Goal: Transaction & Acquisition: Purchase product/service

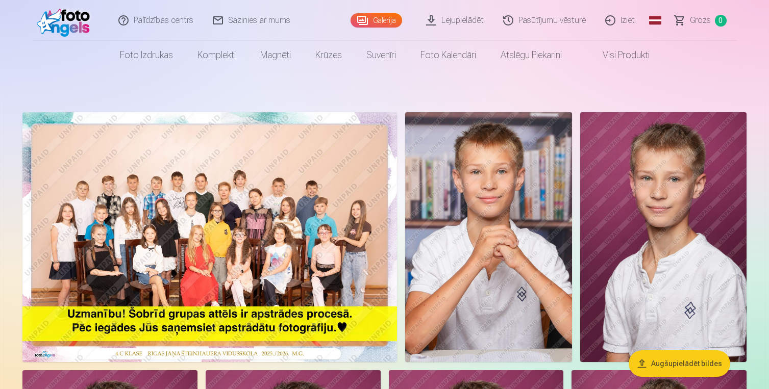
click at [250, 216] on img at bounding box center [209, 237] width 374 height 250
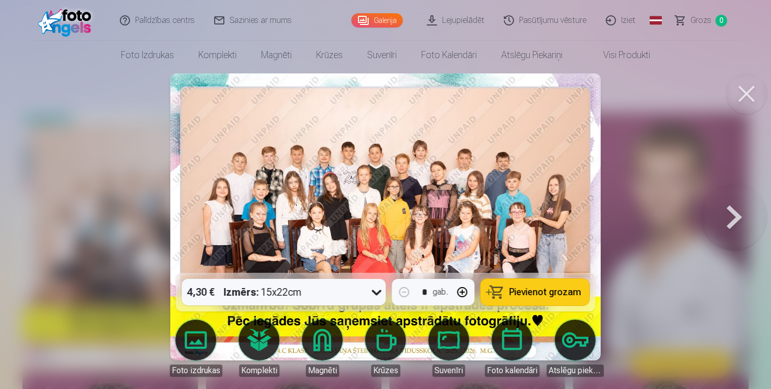
click at [746, 97] on button at bounding box center [746, 93] width 41 height 41
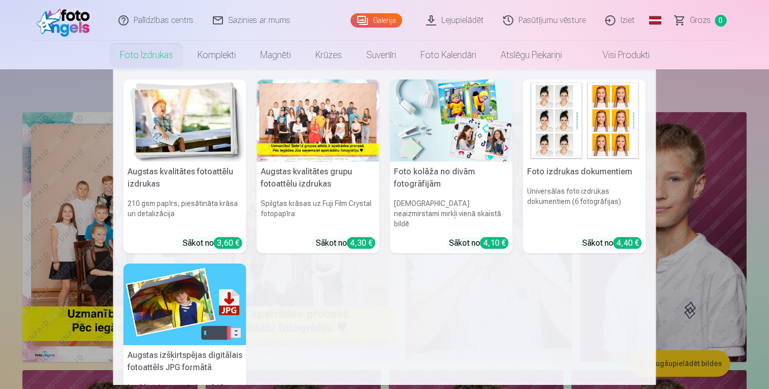
click at [202, 121] on img at bounding box center [184, 121] width 123 height 82
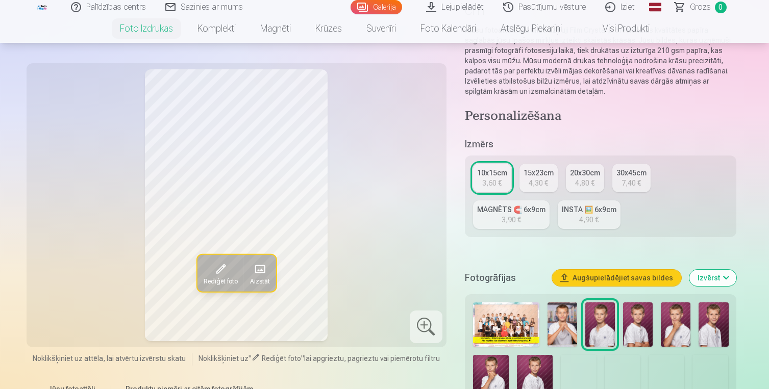
scroll to position [128, 0]
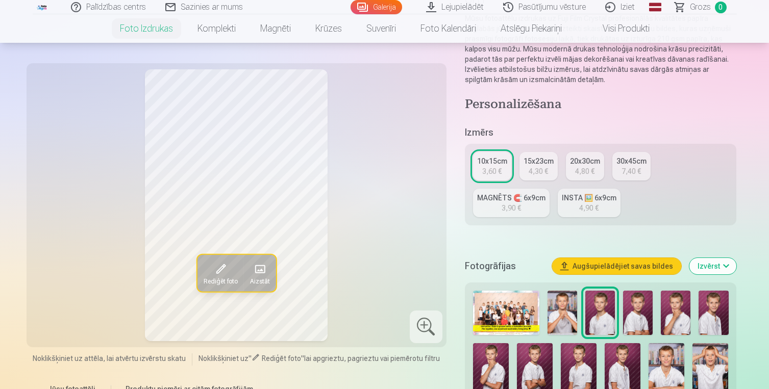
click at [514, 316] on img at bounding box center [506, 313] width 67 height 44
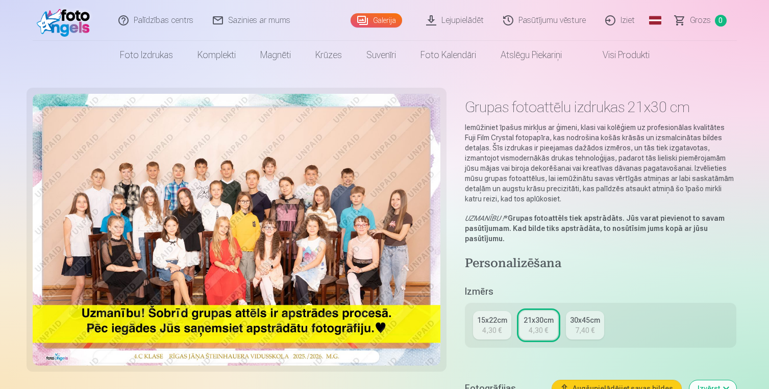
click at [493, 322] on div "15x22cm" at bounding box center [492, 320] width 30 height 10
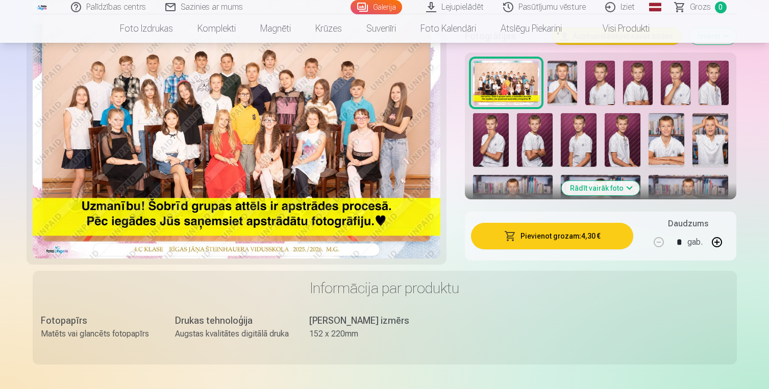
scroll to position [366, 0]
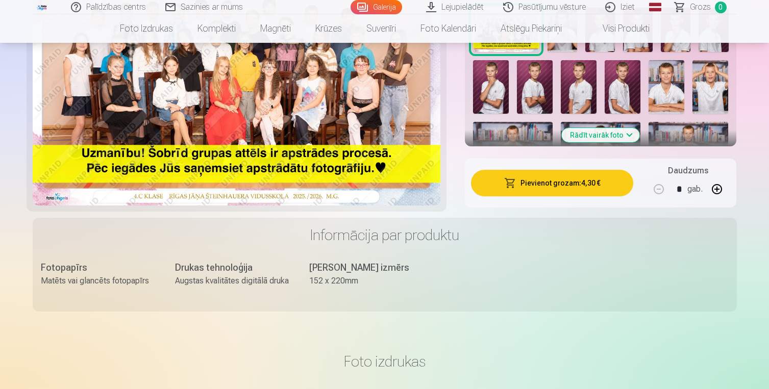
click at [570, 180] on button "Pievienot grozam : 4,30 €" at bounding box center [552, 183] width 163 height 27
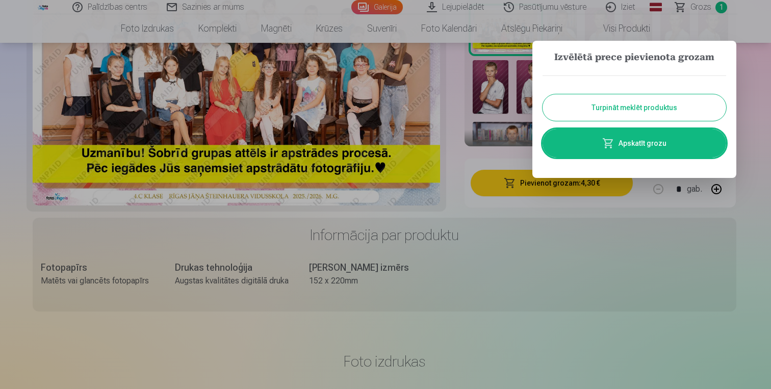
click at [632, 104] on button "Turpināt meklēt produktus" at bounding box center [635, 107] width 184 height 27
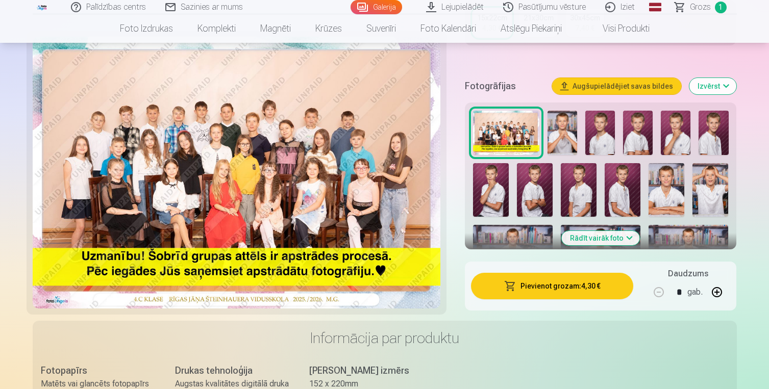
scroll to position [228, 0]
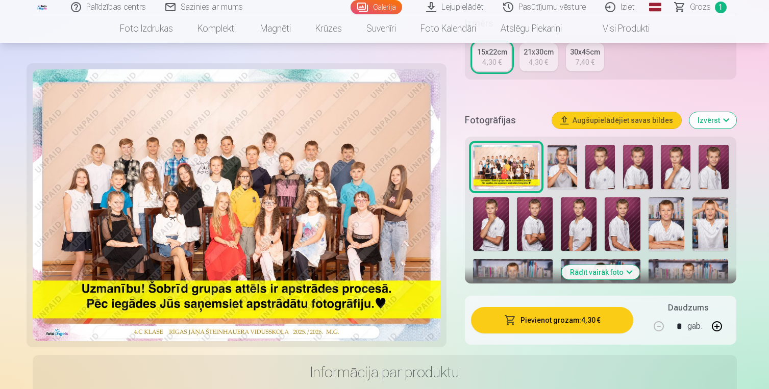
click at [562, 166] on img at bounding box center [562, 167] width 30 height 44
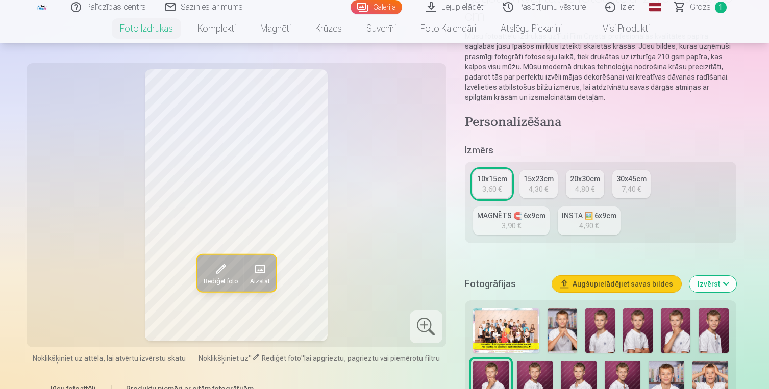
scroll to position [109, 0]
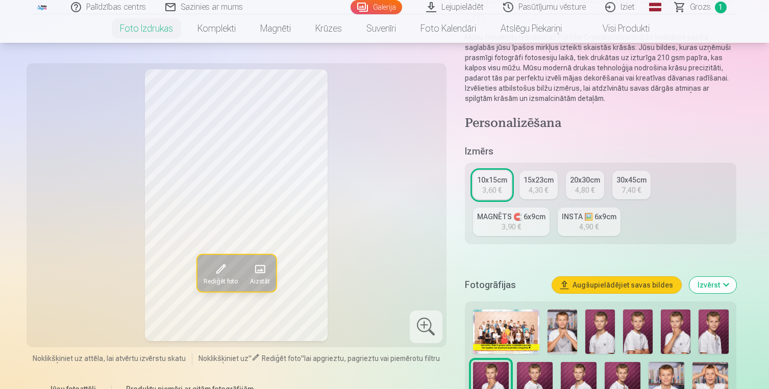
click at [559, 338] on img at bounding box center [562, 332] width 30 height 44
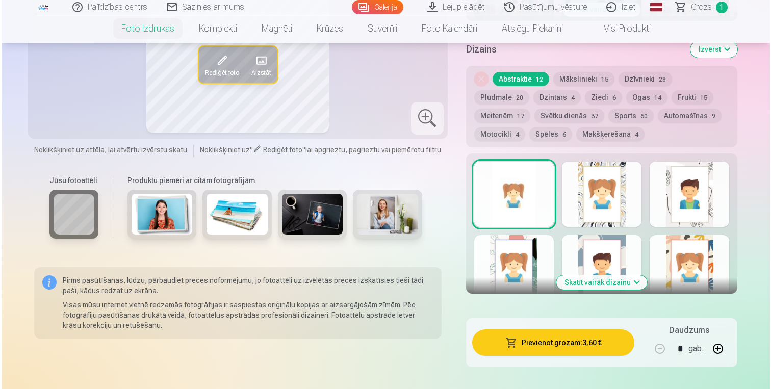
scroll to position [543, 0]
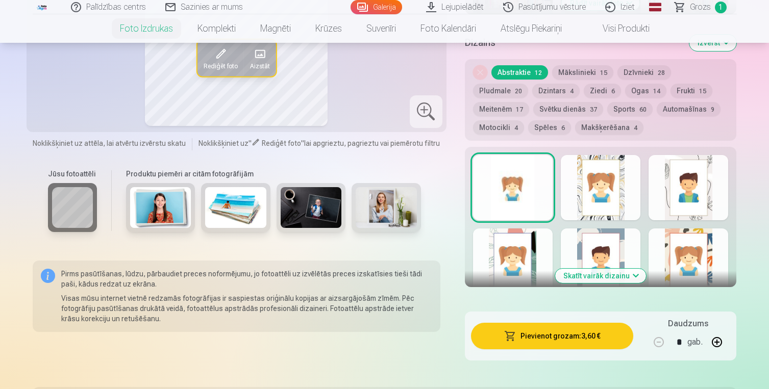
click at [547, 333] on button "Pievienot grozam : 3,60 €" at bounding box center [552, 336] width 163 height 27
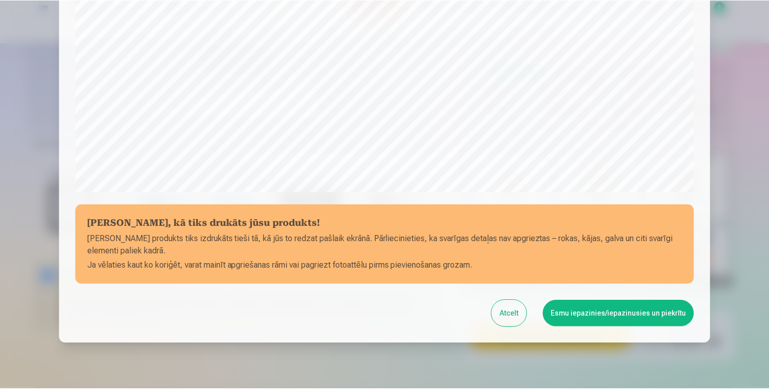
scroll to position [345, 0]
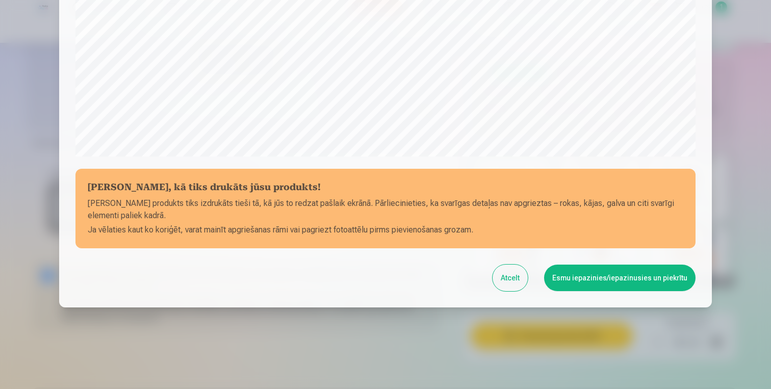
click at [624, 284] on button "Esmu iepazinies/iepazinusies un piekrītu" at bounding box center [619, 278] width 151 height 27
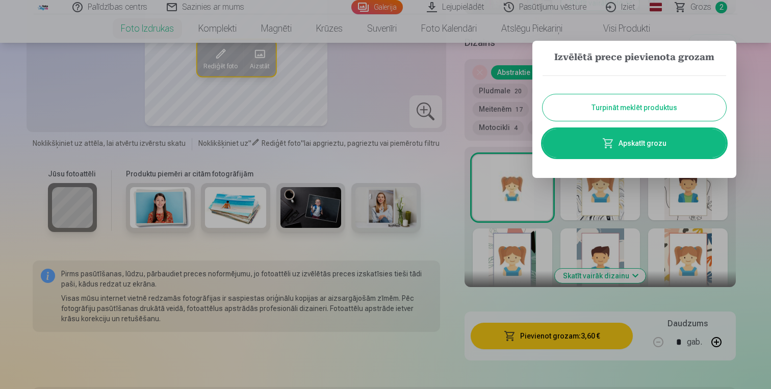
click at [645, 109] on button "Turpināt meklēt produktus" at bounding box center [635, 107] width 184 height 27
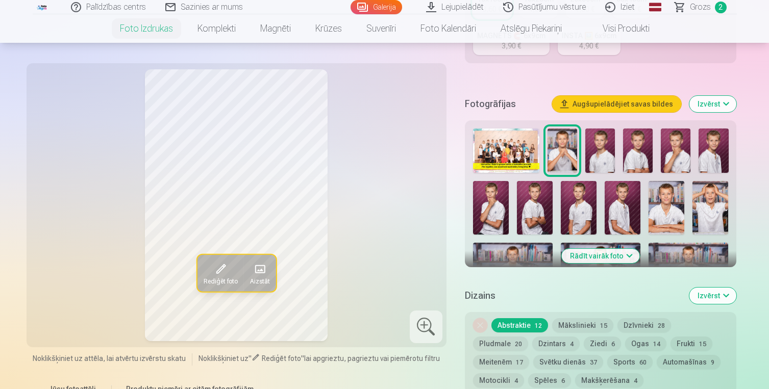
scroll to position [287, 0]
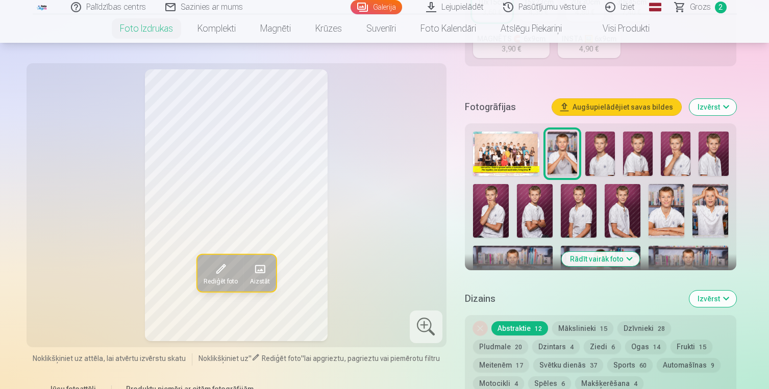
click at [598, 148] on img at bounding box center [600, 154] width 30 height 44
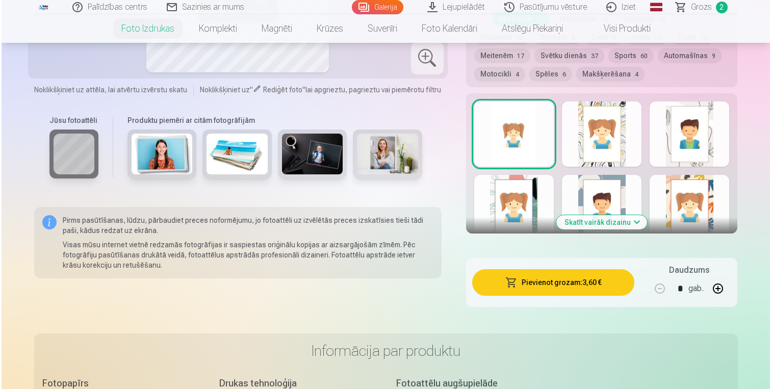
scroll to position [600, 0]
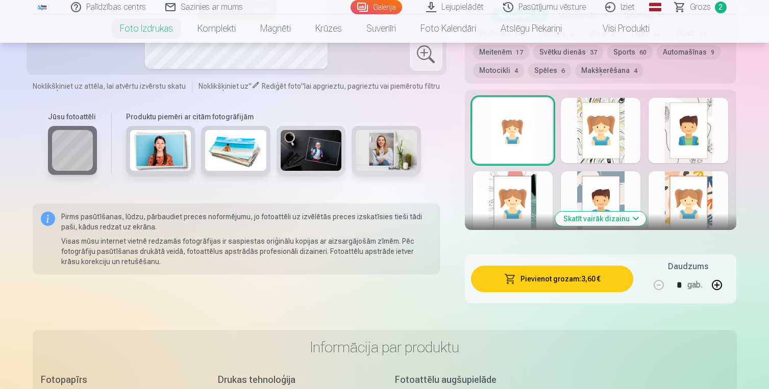
click at [566, 277] on button "Pievienot grozam : 3,60 €" at bounding box center [552, 279] width 163 height 27
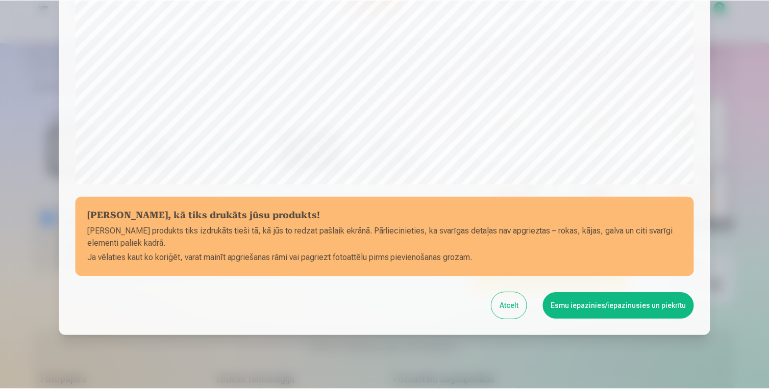
scroll to position [345, 0]
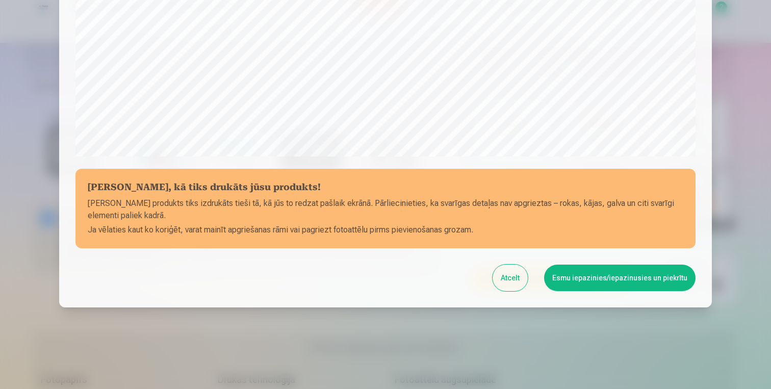
click at [603, 273] on button "Esmu iepazinies/iepazinusies un piekrītu" at bounding box center [619, 278] width 151 height 27
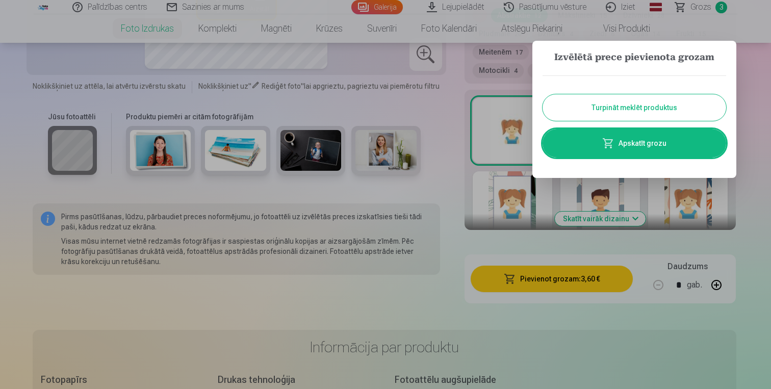
click at [643, 110] on button "Turpināt meklēt produktus" at bounding box center [635, 107] width 184 height 27
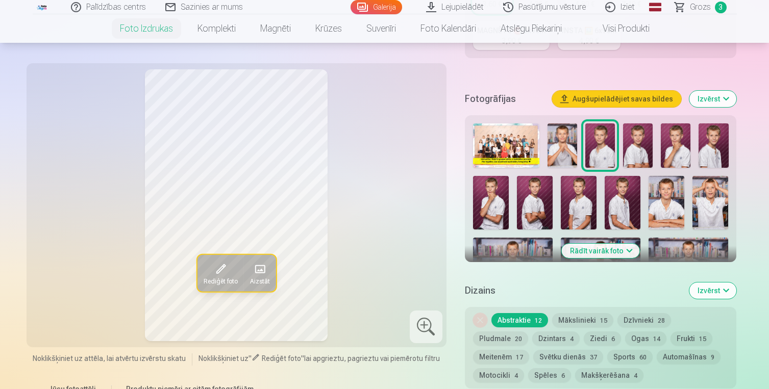
scroll to position [291, 0]
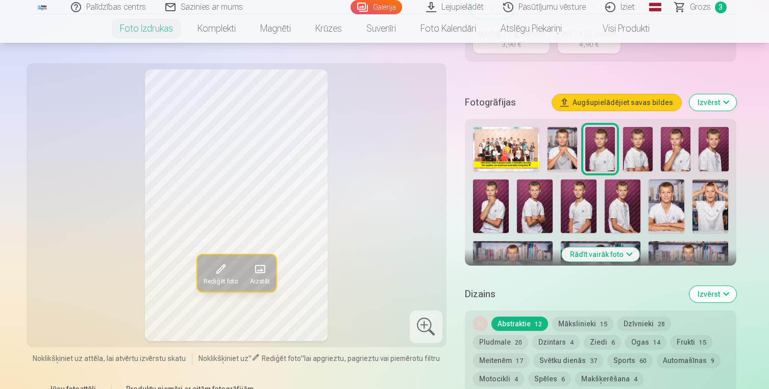
click at [638, 158] on img at bounding box center [638, 149] width 30 height 44
click at [672, 159] on img at bounding box center [675, 149] width 30 height 44
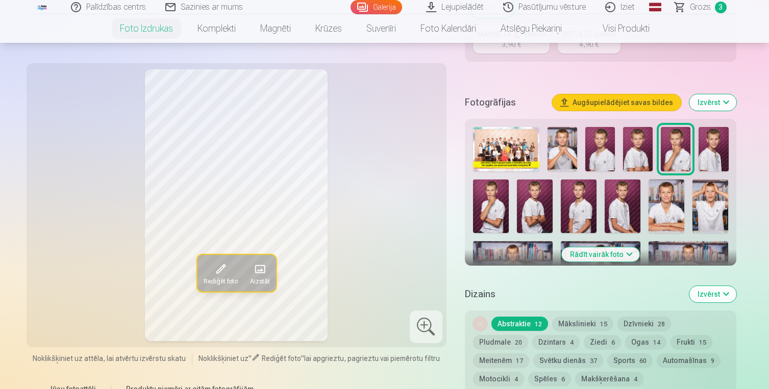
click at [711, 157] on img at bounding box center [713, 149] width 30 height 44
click at [493, 201] on img at bounding box center [491, 207] width 36 height 54
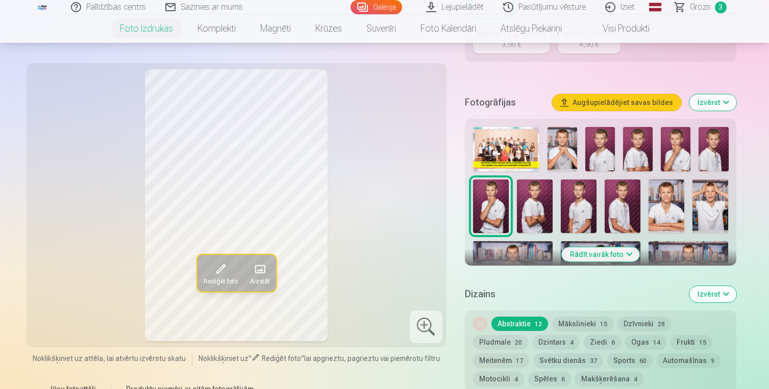
click at [528, 211] on img at bounding box center [535, 207] width 36 height 54
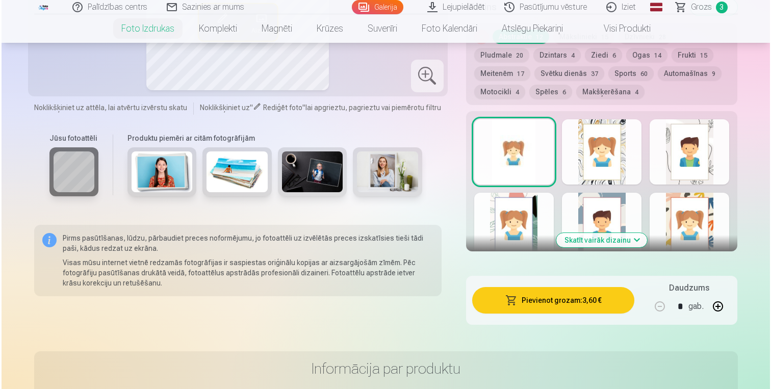
scroll to position [608, 0]
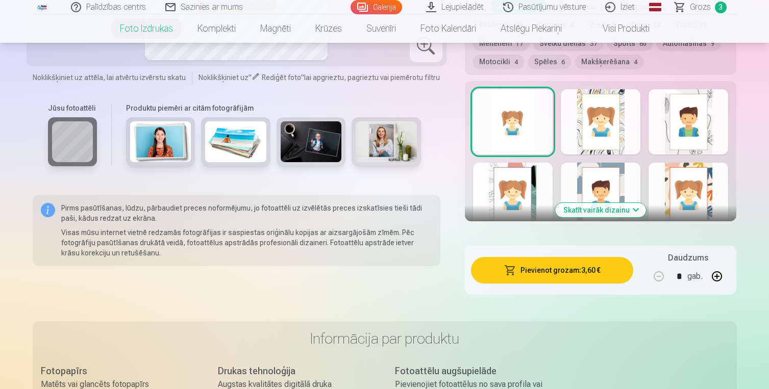
click at [544, 273] on button "Pievienot grozam : 3,60 €" at bounding box center [552, 270] width 163 height 27
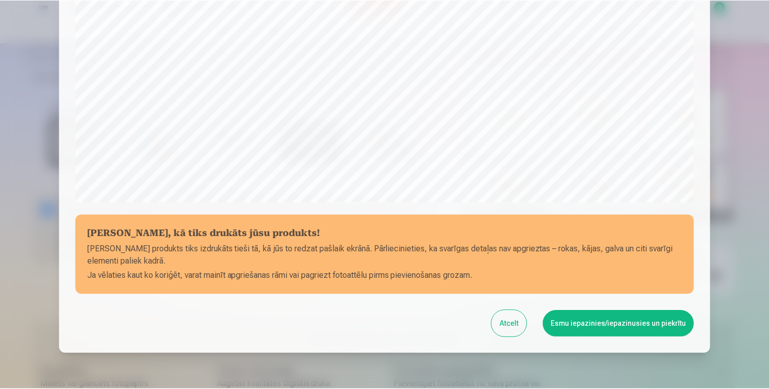
scroll to position [345, 0]
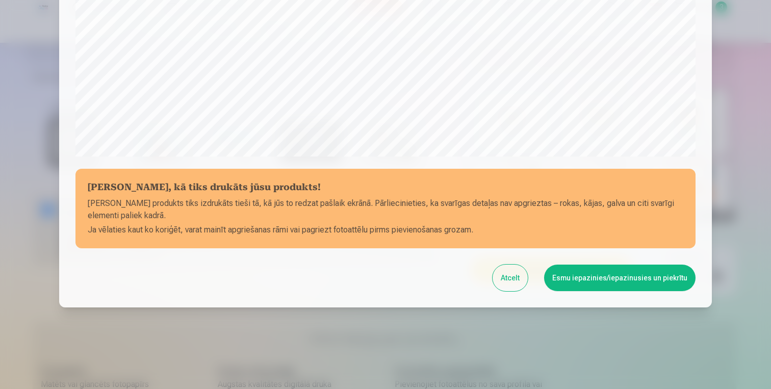
click at [604, 280] on button "Esmu iepazinies/iepazinusies un piekrītu" at bounding box center [619, 278] width 151 height 27
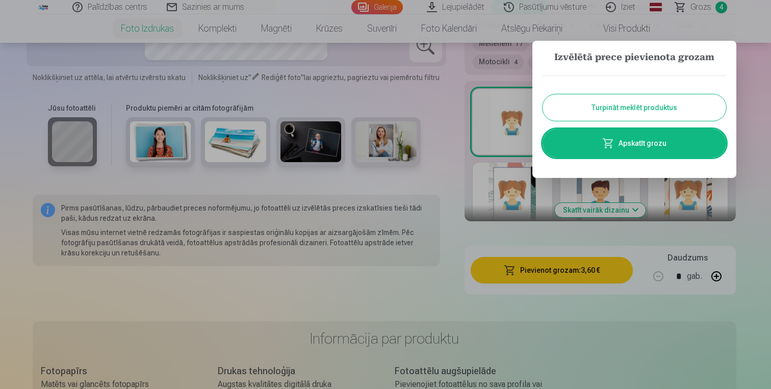
click at [643, 105] on button "Turpināt meklēt produktus" at bounding box center [635, 107] width 184 height 27
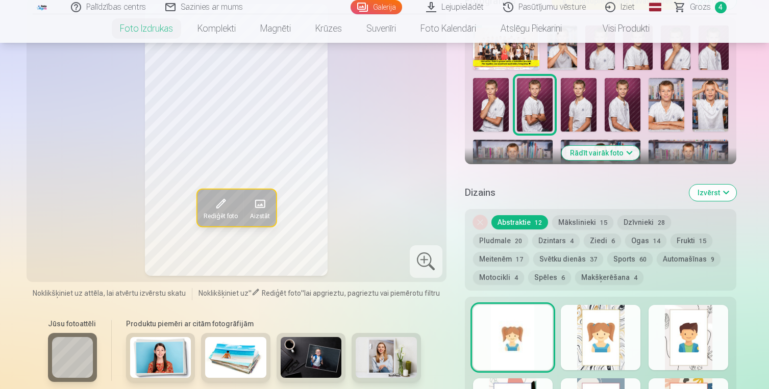
scroll to position [290, 0]
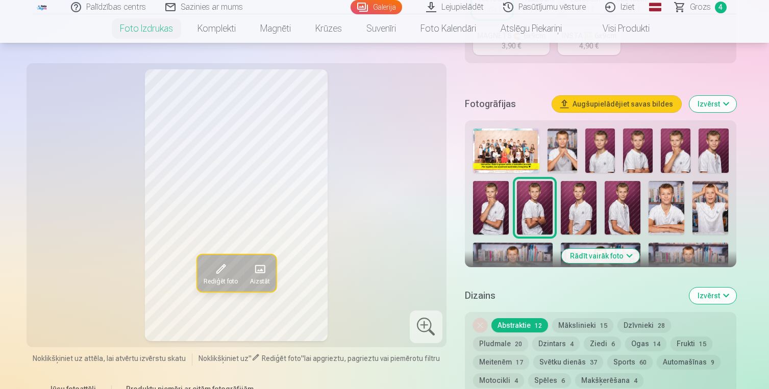
click at [564, 212] on img at bounding box center [579, 208] width 36 height 54
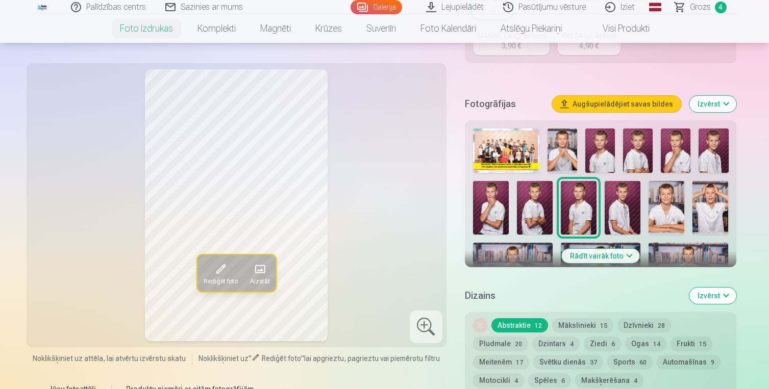
click at [527, 211] on img at bounding box center [535, 208] width 36 height 54
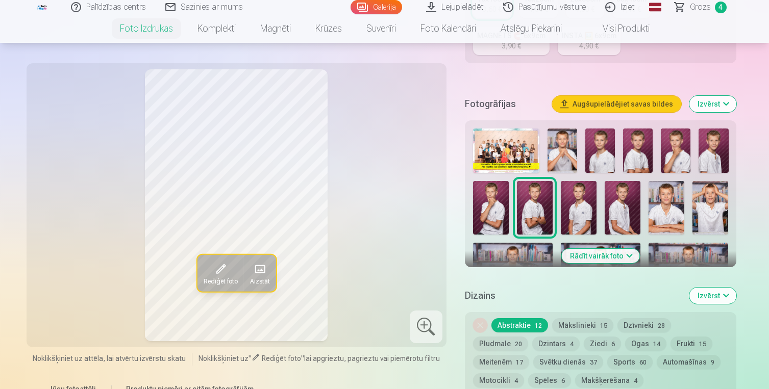
click at [566, 212] on img at bounding box center [579, 208] width 36 height 54
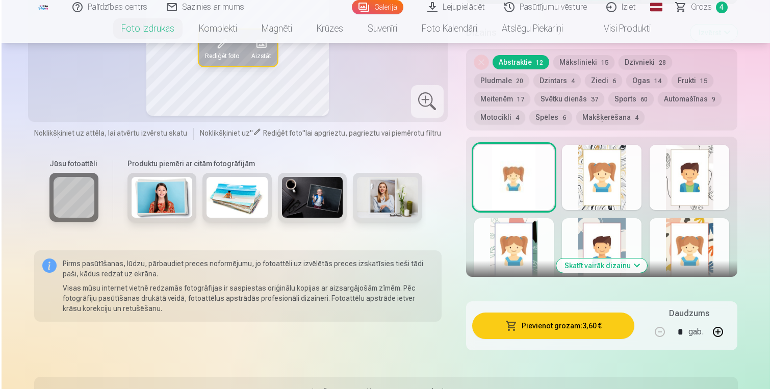
scroll to position [555, 0]
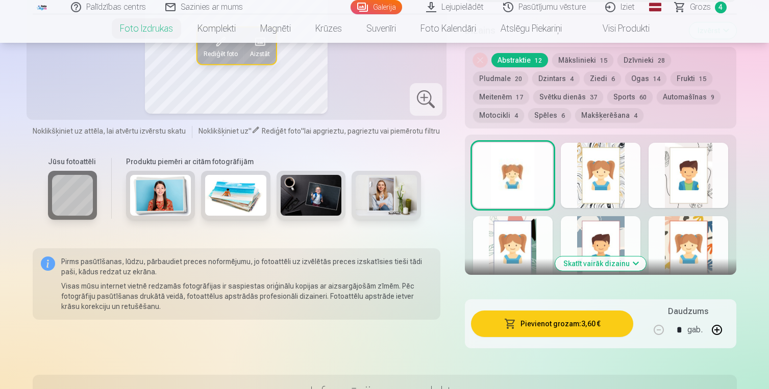
click at [569, 323] on button "Pievienot grozam : 3,60 €" at bounding box center [552, 324] width 163 height 27
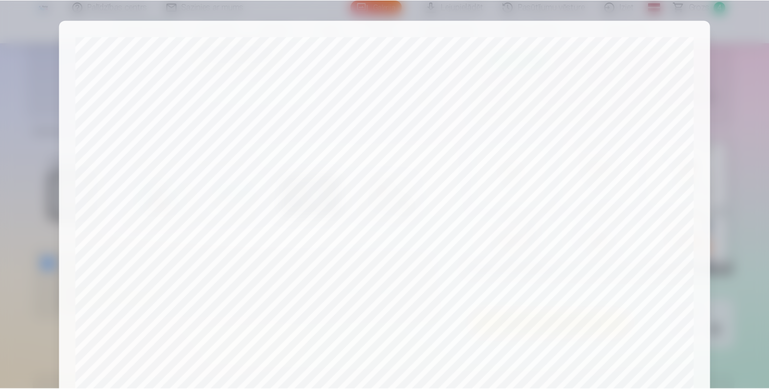
scroll to position [345, 0]
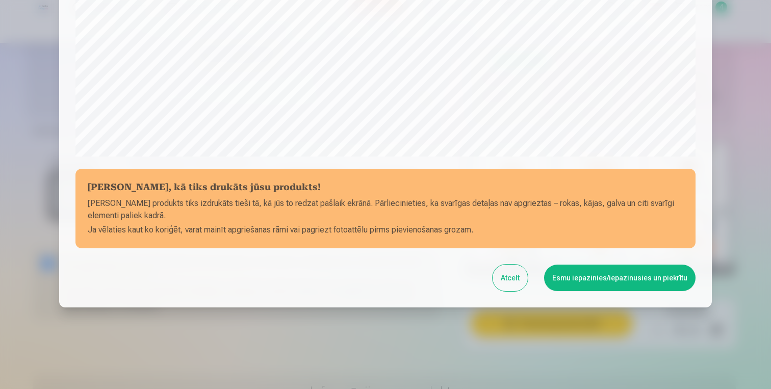
click at [603, 280] on button "Esmu iepazinies/iepazinusies un piekrītu" at bounding box center [619, 278] width 151 height 27
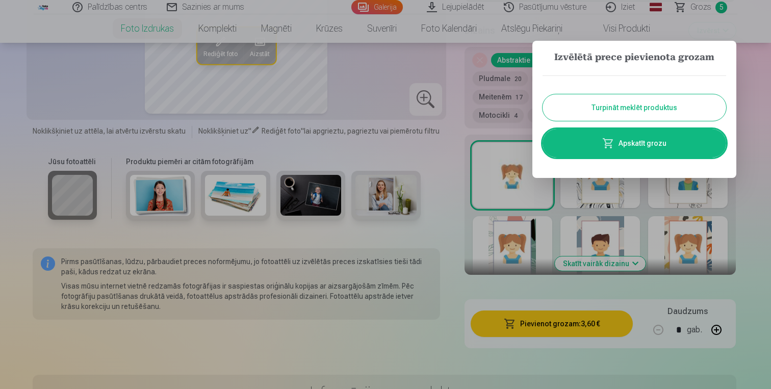
click at [638, 111] on button "Turpināt meklēt produktus" at bounding box center [635, 107] width 184 height 27
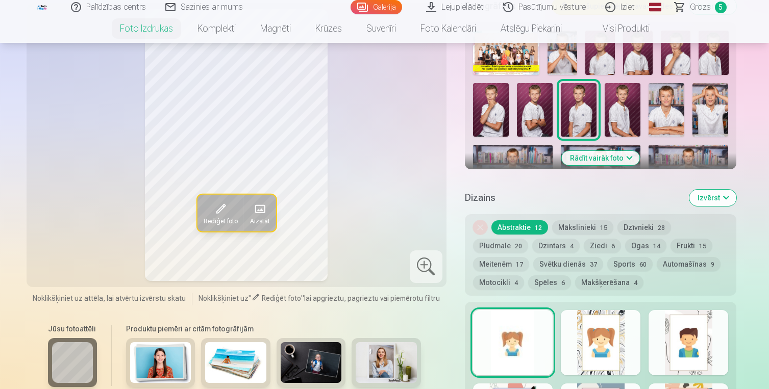
scroll to position [375, 0]
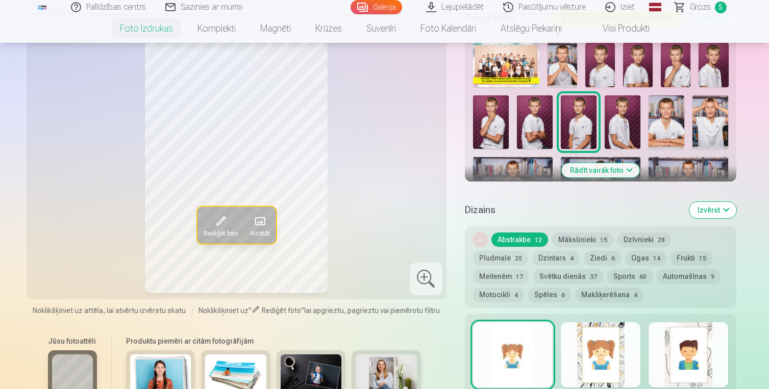
click at [621, 134] on img at bounding box center [622, 122] width 36 height 54
click at [661, 123] on img at bounding box center [666, 122] width 36 height 54
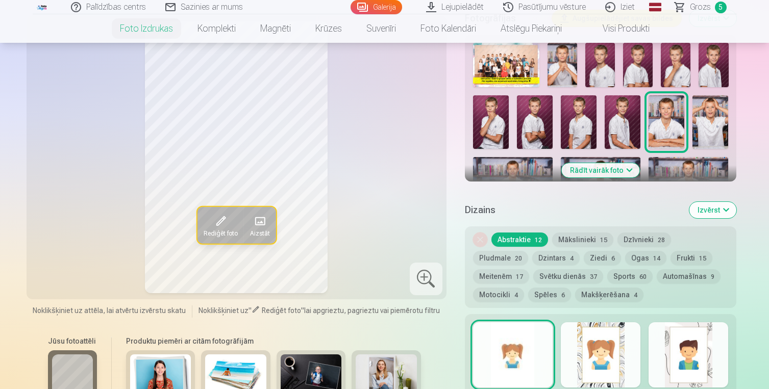
click at [710, 123] on img at bounding box center [710, 122] width 36 height 54
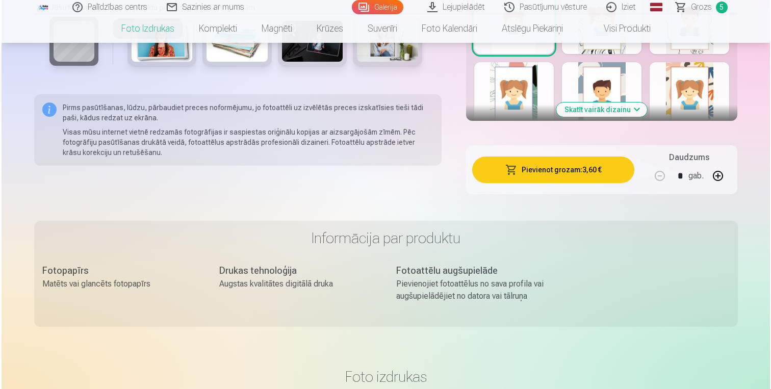
scroll to position [717, 0]
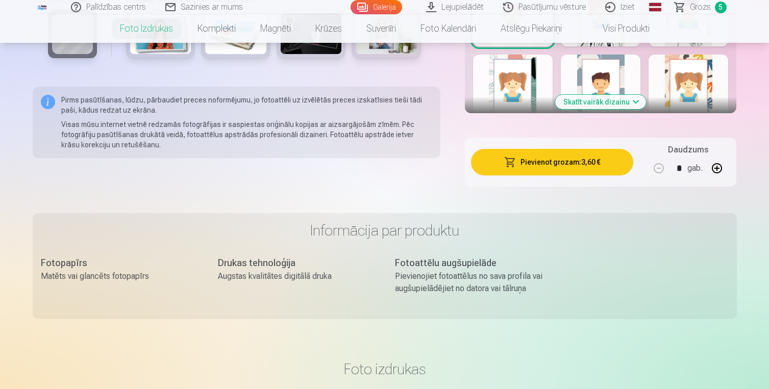
click at [564, 167] on button "Pievienot grozam : 3,60 €" at bounding box center [552, 162] width 163 height 27
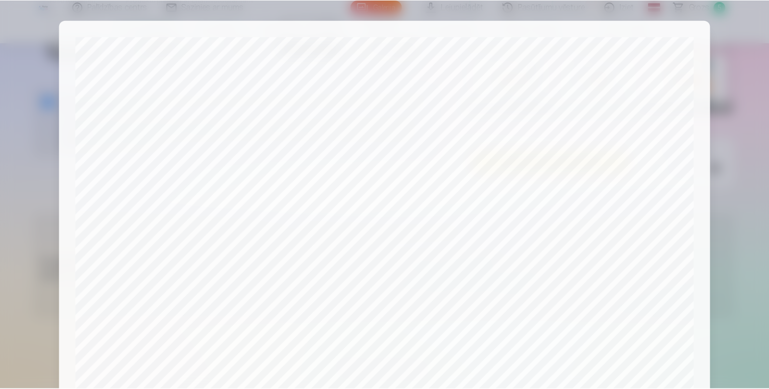
scroll to position [345, 0]
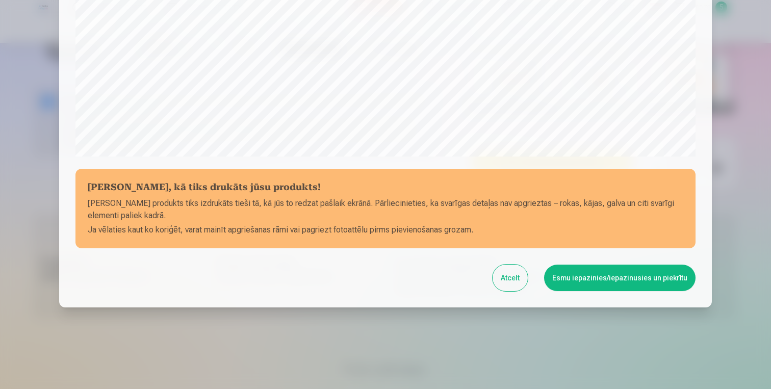
click at [584, 271] on button "Esmu iepazinies/iepazinusies un piekrītu" at bounding box center [619, 278] width 151 height 27
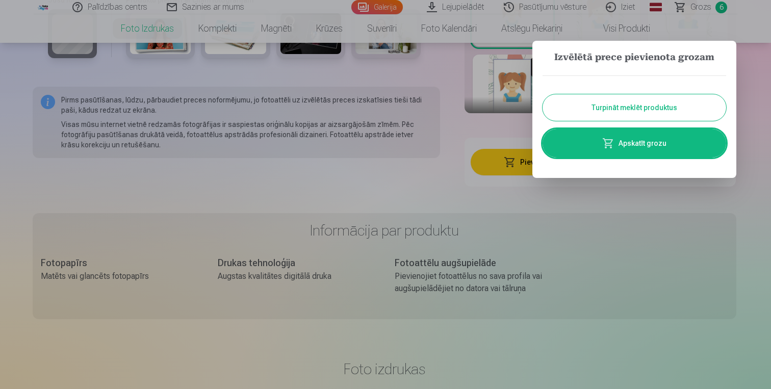
click at [647, 107] on button "Turpināt meklēt produktus" at bounding box center [635, 107] width 184 height 27
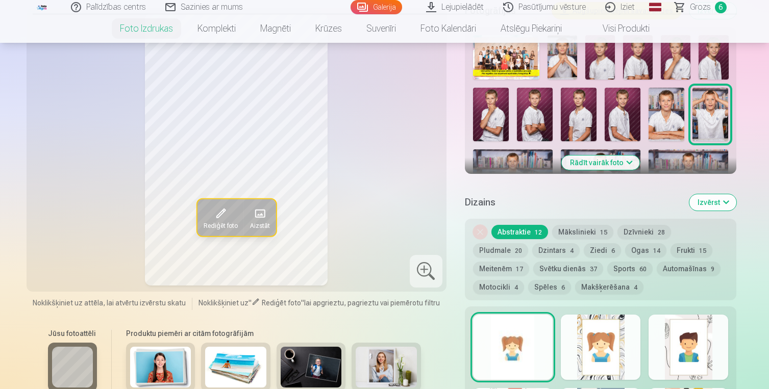
scroll to position [382, 0]
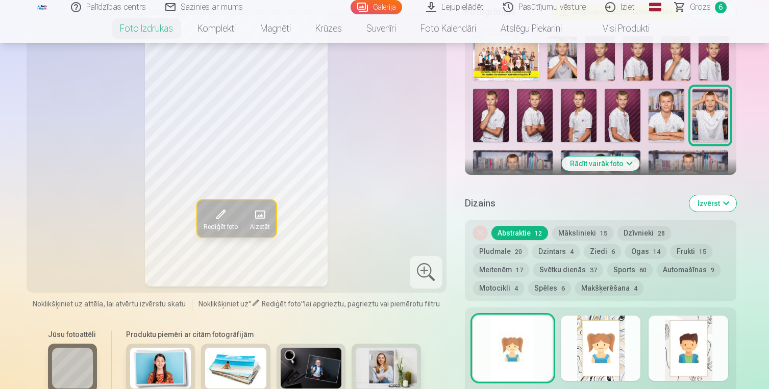
click at [595, 168] on button "Rādīt vairāk foto" at bounding box center [601, 164] width 78 height 14
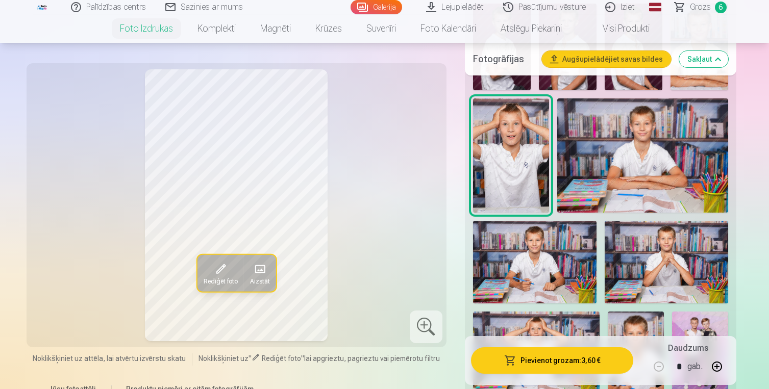
scroll to position [603, 0]
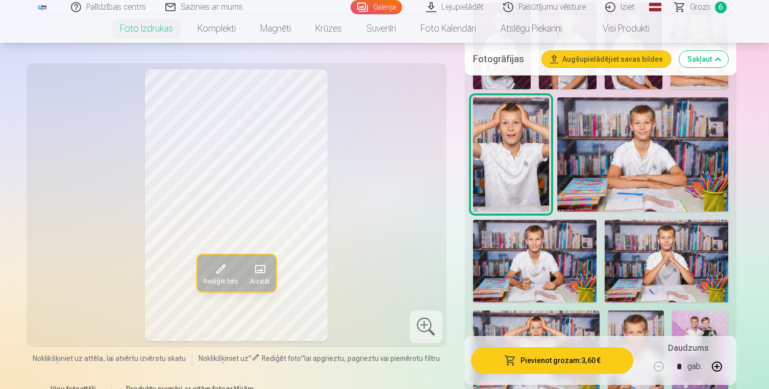
click at [682, 148] on img at bounding box center [642, 154] width 171 height 114
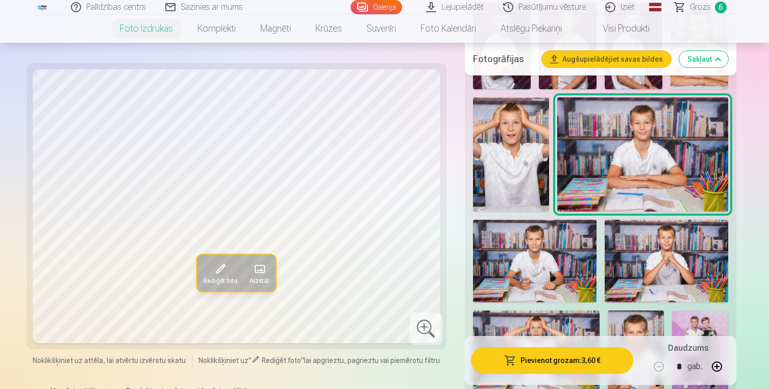
click at [554, 255] on img at bounding box center [534, 261] width 123 height 83
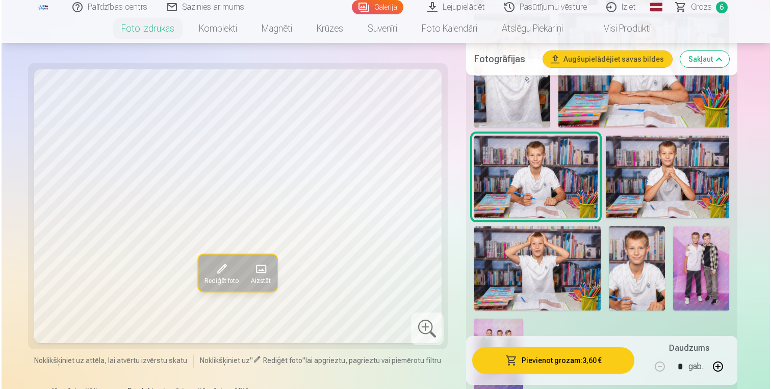
scroll to position [742, 0]
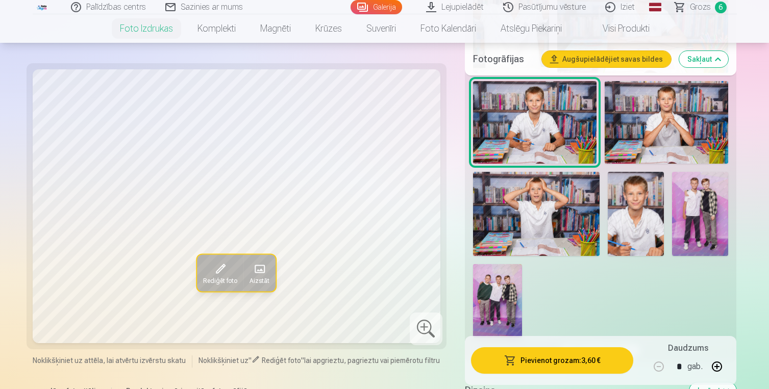
click at [577, 362] on button "Pievienot grozam : 3,60 €" at bounding box center [552, 360] width 163 height 27
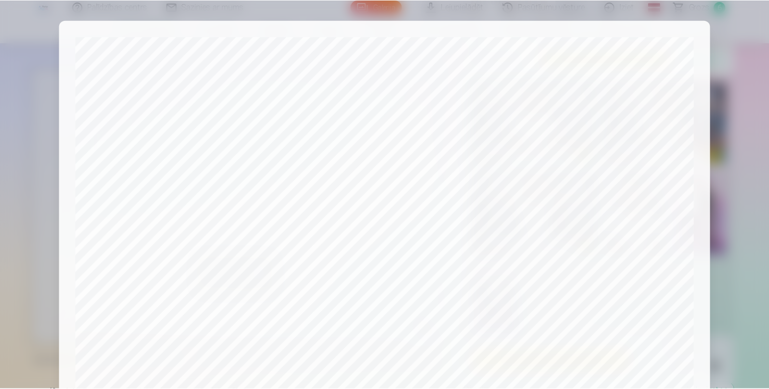
scroll to position [345, 0]
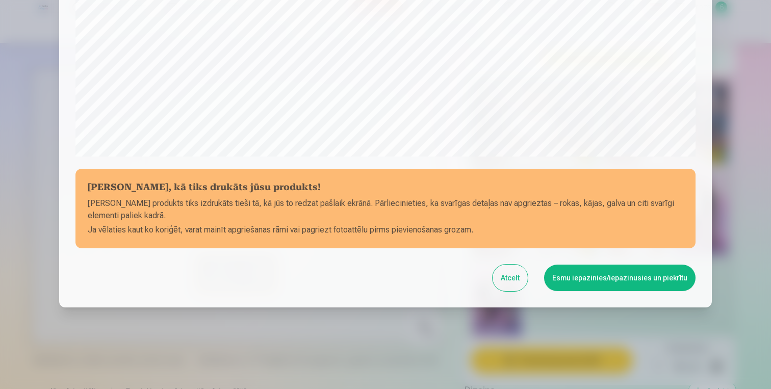
click at [643, 281] on button "Esmu iepazinies/iepazinusies un piekrītu" at bounding box center [619, 278] width 151 height 27
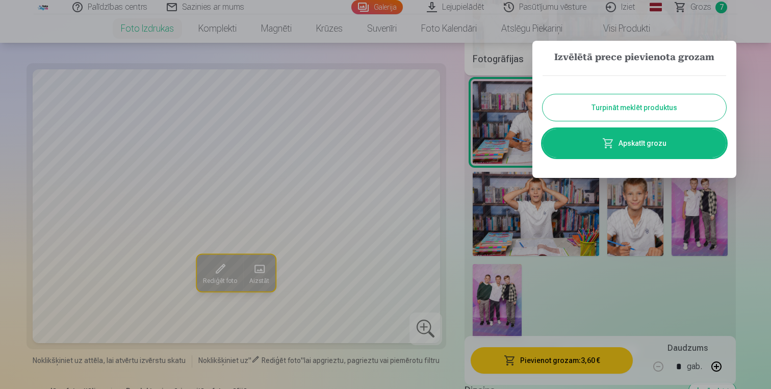
click at [641, 108] on button "Turpināt meklēt produktus" at bounding box center [635, 107] width 184 height 27
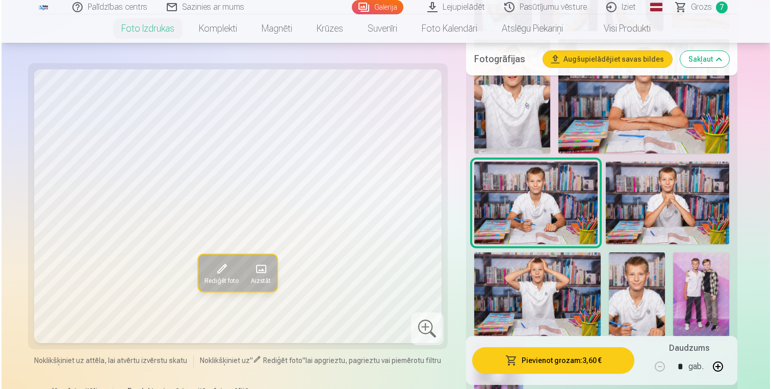
scroll to position [665, 0]
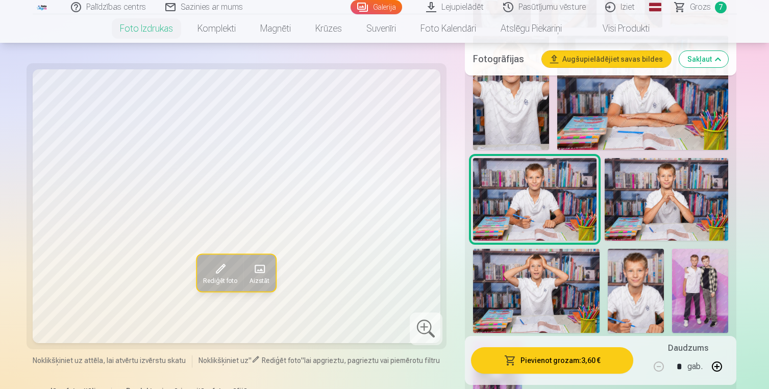
click at [548, 265] on img at bounding box center [536, 291] width 126 height 84
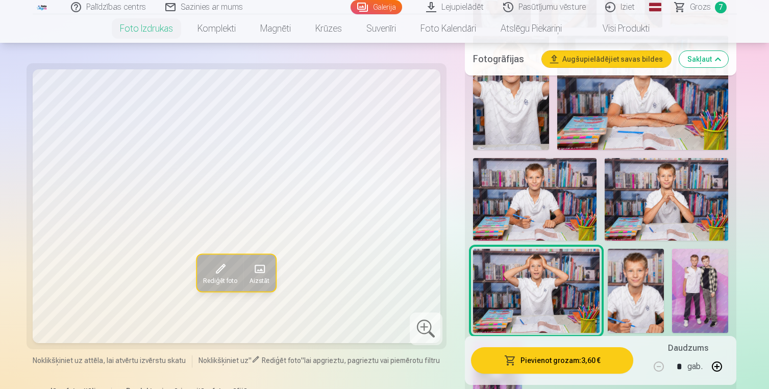
click at [560, 356] on button "Pievienot grozam : 3,60 €" at bounding box center [552, 360] width 163 height 27
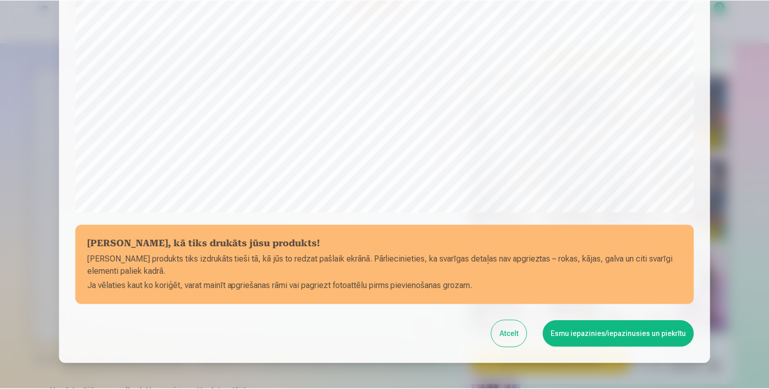
scroll to position [345, 0]
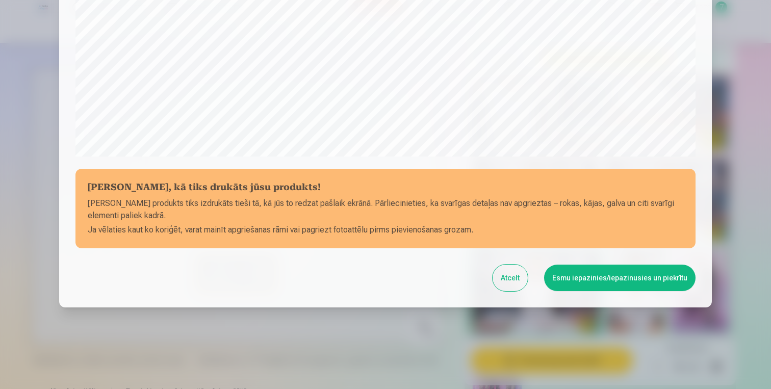
click at [637, 280] on button "Esmu iepazinies/iepazinusies un piekrītu" at bounding box center [619, 278] width 151 height 27
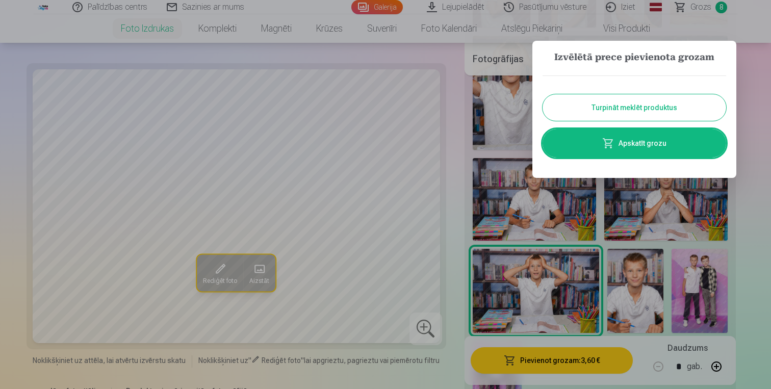
click at [663, 101] on button "Turpināt meklēt produktus" at bounding box center [635, 107] width 184 height 27
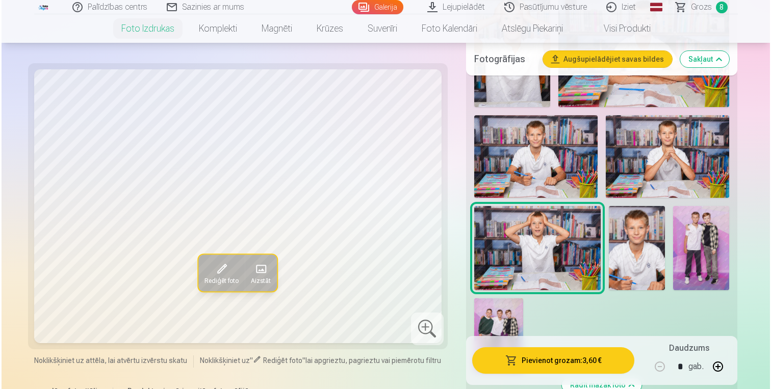
scroll to position [731, 0]
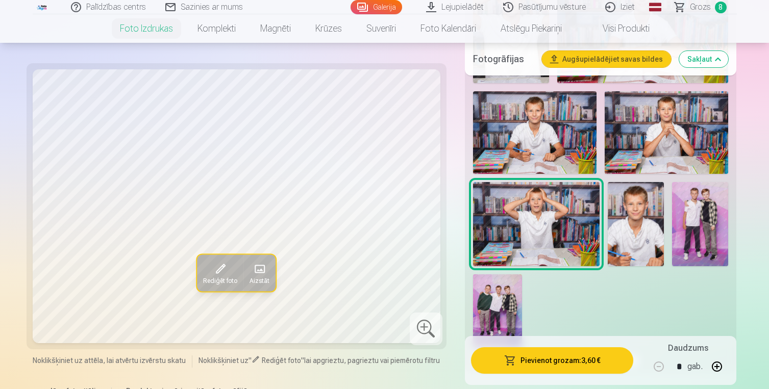
click at [694, 225] on img at bounding box center [700, 224] width 56 height 85
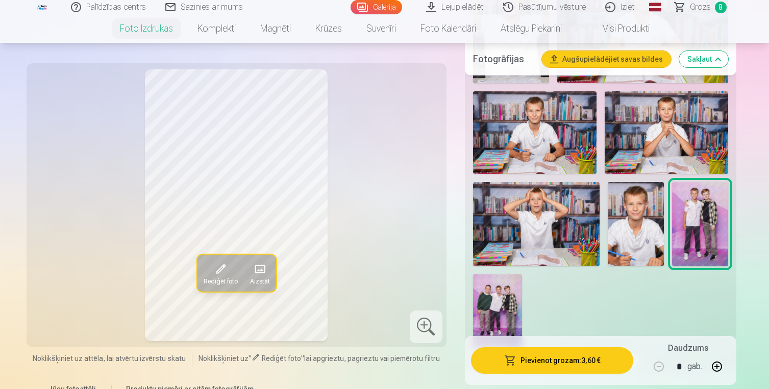
click at [542, 361] on button "Pievienot grozam : 3,60 €" at bounding box center [552, 360] width 163 height 27
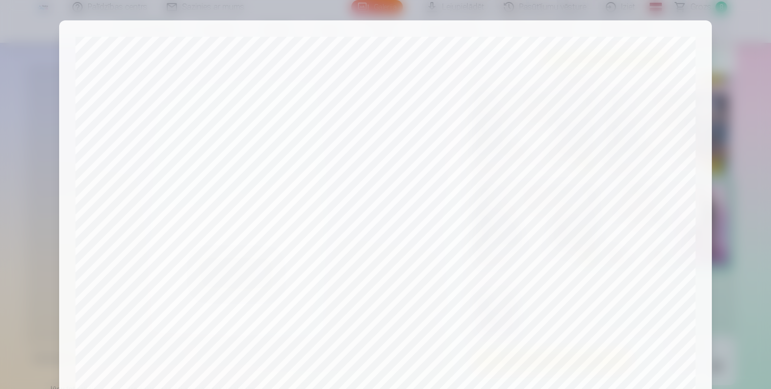
scroll to position [345, 0]
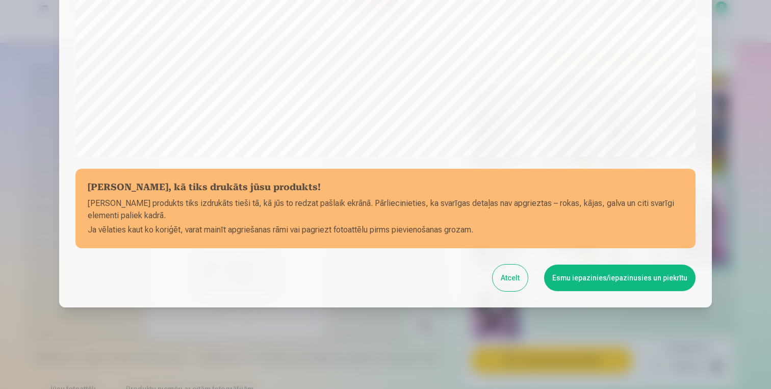
click at [585, 286] on button "Esmu iepazinies/iepazinusies un piekrītu" at bounding box center [619, 278] width 151 height 27
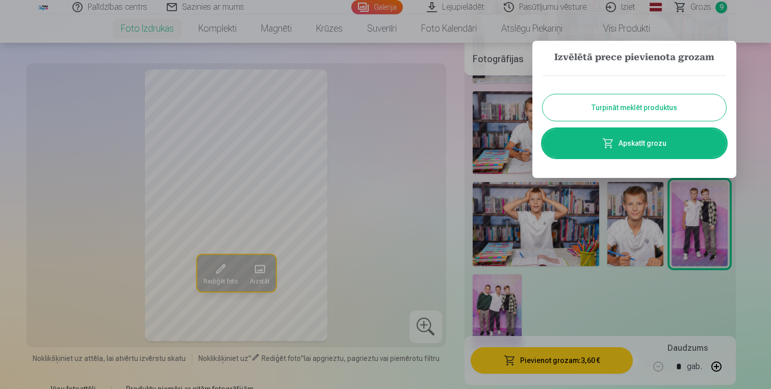
click at [655, 109] on button "Turpināt meklēt produktus" at bounding box center [635, 107] width 184 height 27
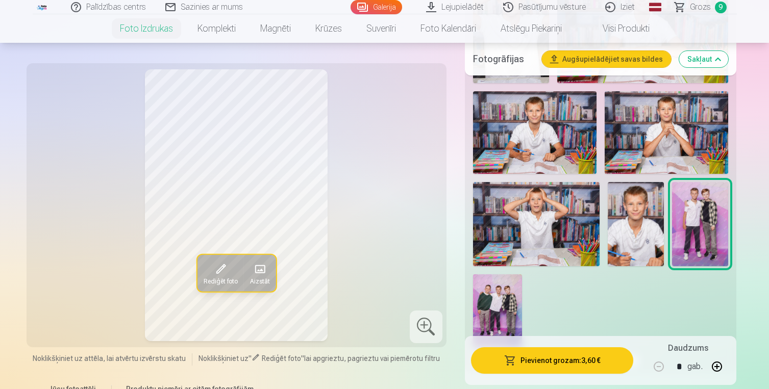
click at [499, 303] on img at bounding box center [497, 310] width 49 height 73
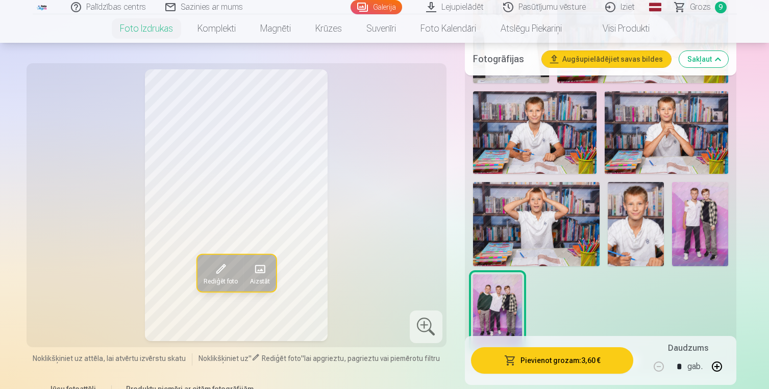
click at [555, 359] on button "Pievienot grozam : 3,60 €" at bounding box center [552, 360] width 163 height 27
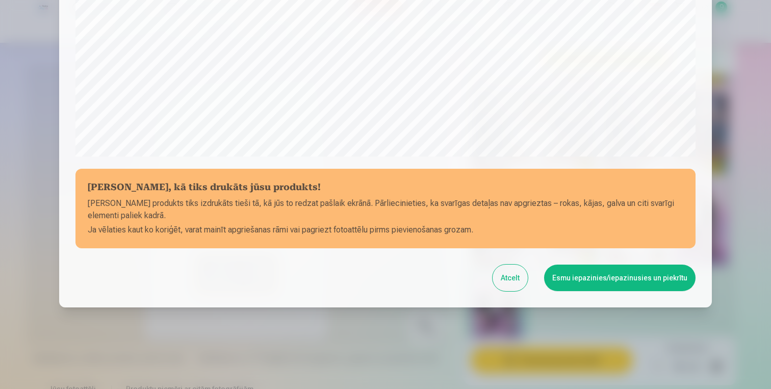
click at [599, 277] on button "Esmu iepazinies/iepazinusies un piekrītu" at bounding box center [619, 278] width 151 height 27
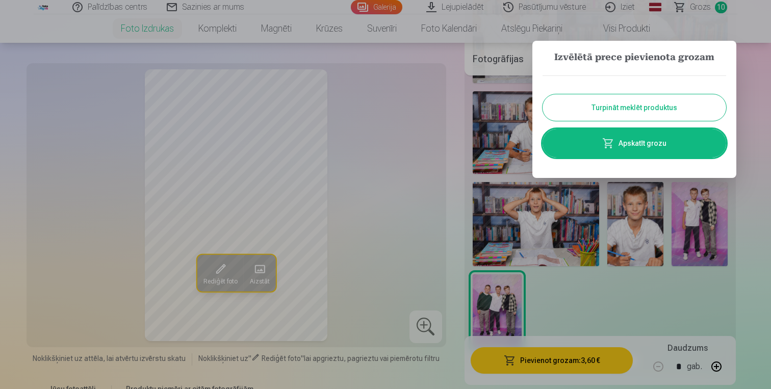
click at [648, 104] on button "Turpināt meklēt produktus" at bounding box center [635, 107] width 184 height 27
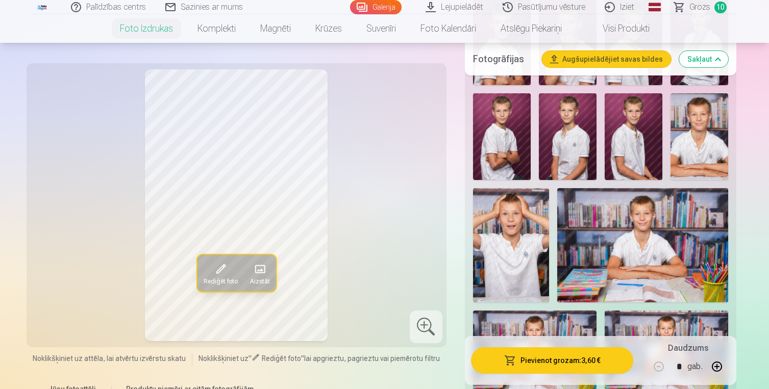
scroll to position [481, 0]
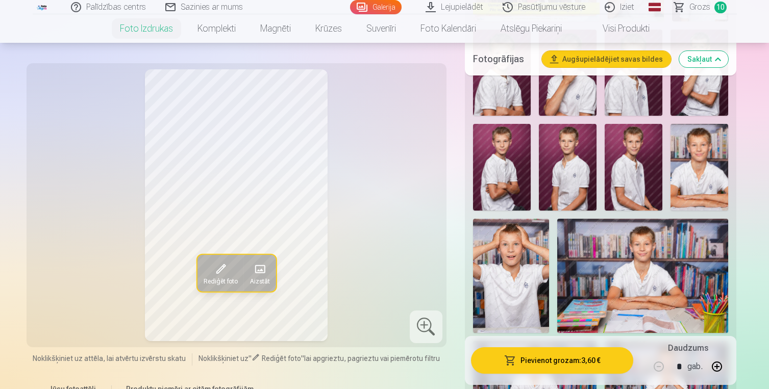
click at [704, 10] on span "Grozs" at bounding box center [699, 7] width 21 height 12
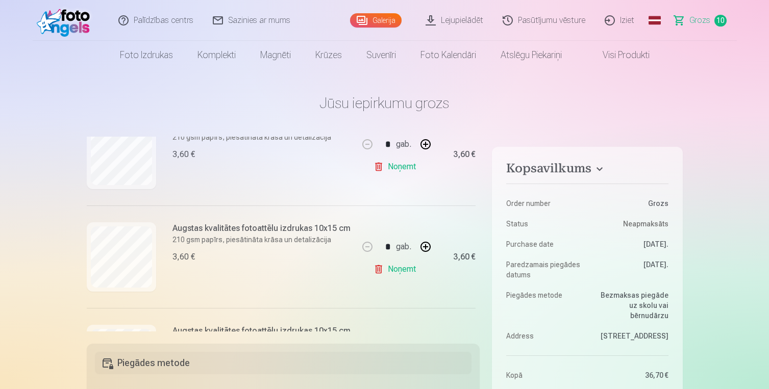
scroll to position [572, 0]
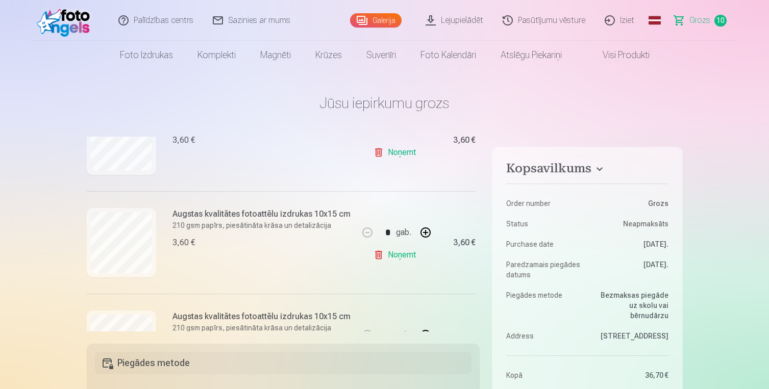
click at [392, 255] on link "Noņemt" at bounding box center [396, 255] width 46 height 20
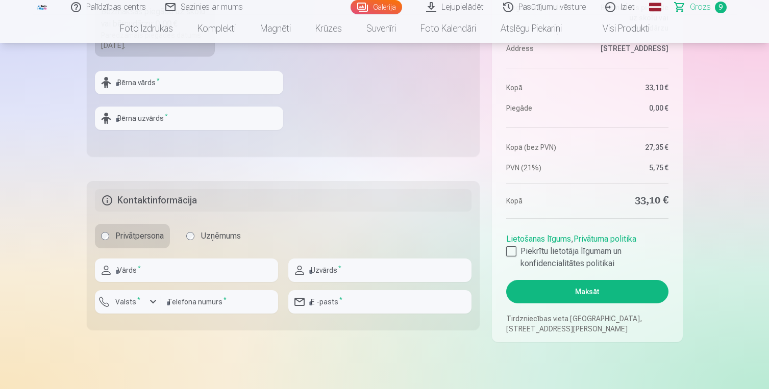
scroll to position [429, 0]
click at [506, 248] on div at bounding box center [511, 252] width 10 height 10
click at [576, 287] on button "Maksāt" at bounding box center [587, 292] width 162 height 23
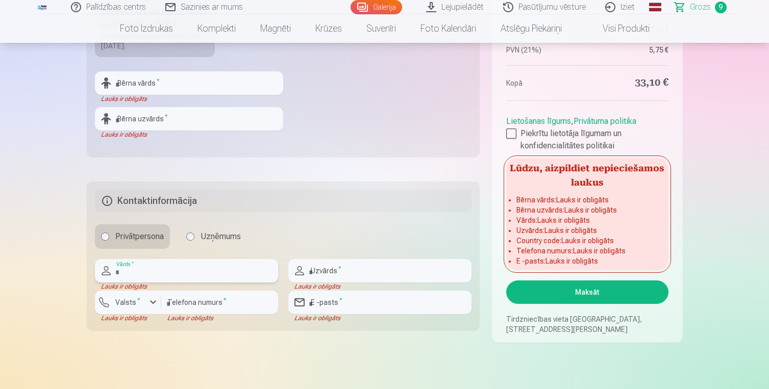
scroll to position [381, 0]
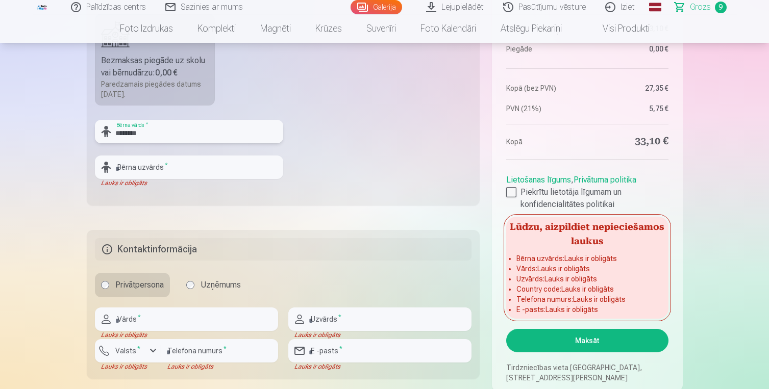
type input "*******"
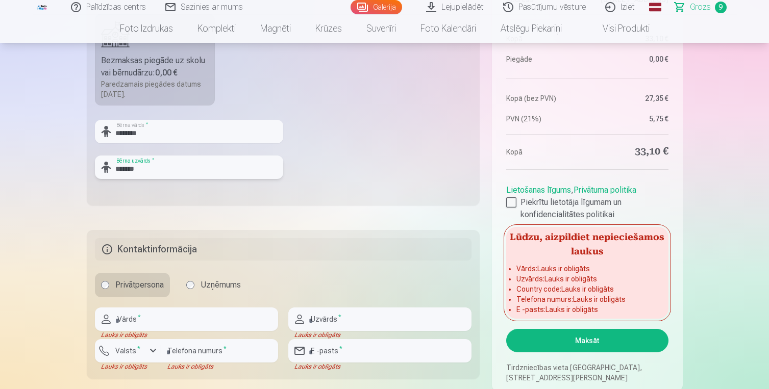
type input "*******"
click at [371, 164] on fieldset "Piegādes metode Bezmaksas piegāde uz skolu vai bērnudārzu : 0,00 € Paredzamais …" at bounding box center [283, 84] width 393 height 243
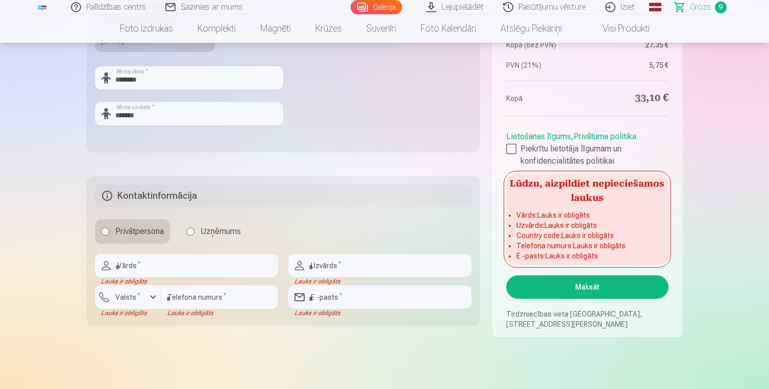
scroll to position [436, 0]
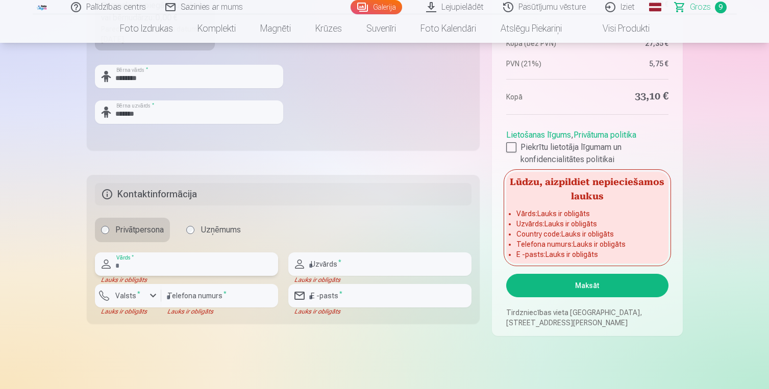
click at [180, 266] on input "text" at bounding box center [186, 263] width 183 height 23
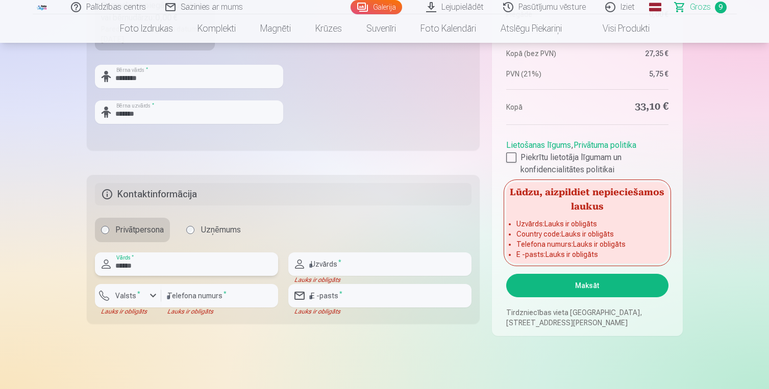
type input "******"
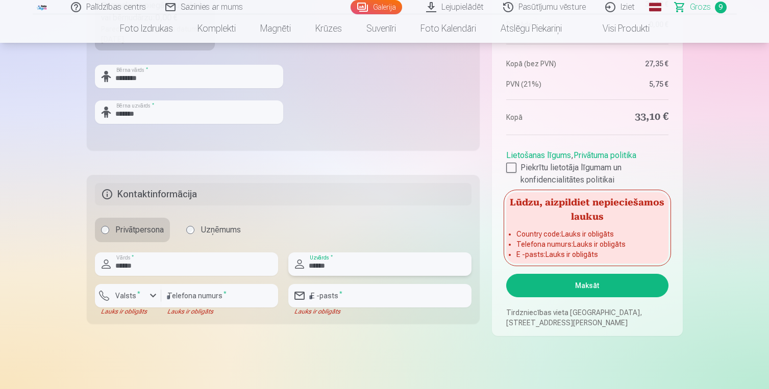
type input "******"
click at [159, 298] on div "button" at bounding box center [153, 296] width 12 height 12
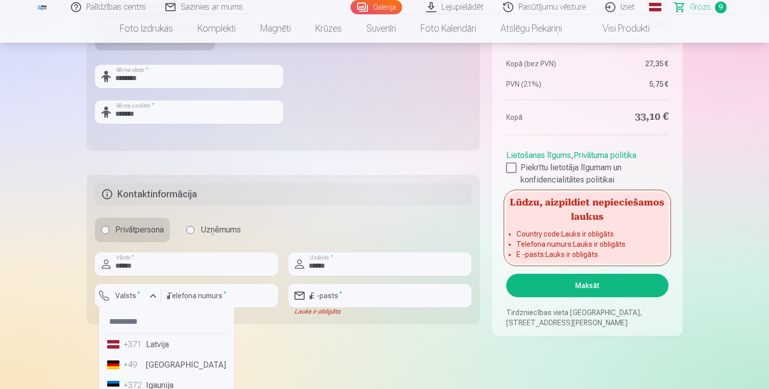
click at [157, 344] on li "+371 Latvija" at bounding box center [166, 345] width 127 height 20
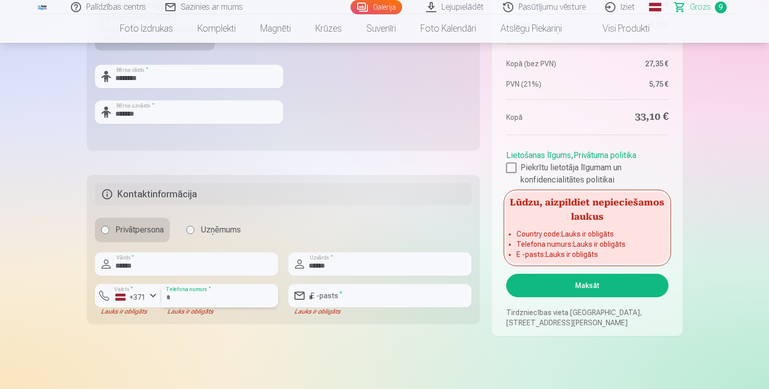
click at [213, 293] on input "number" at bounding box center [219, 295] width 117 height 23
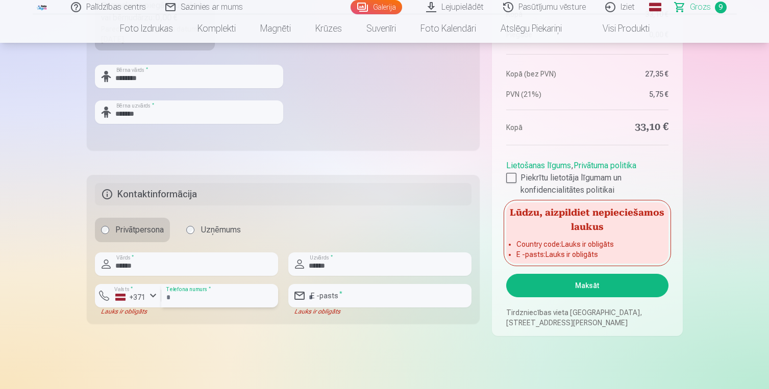
type input "********"
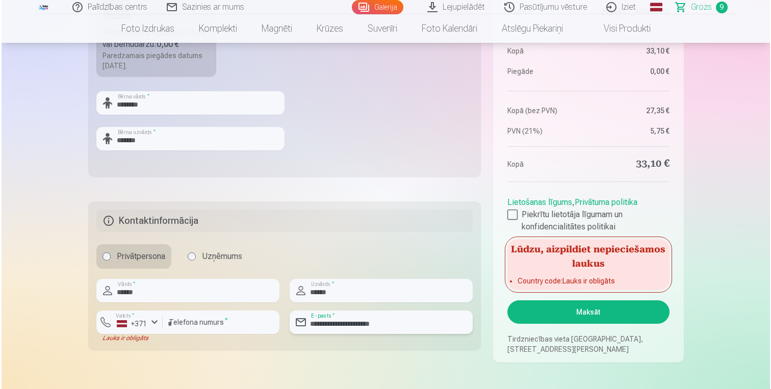
scroll to position [431, 0]
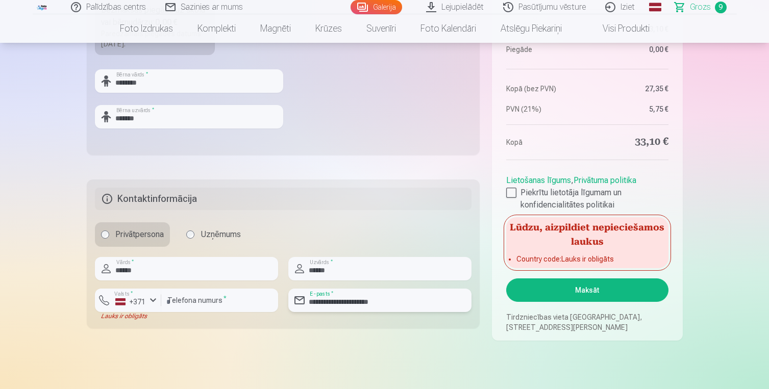
type input "**********"
click at [577, 293] on button "Maksāt" at bounding box center [587, 289] width 162 height 23
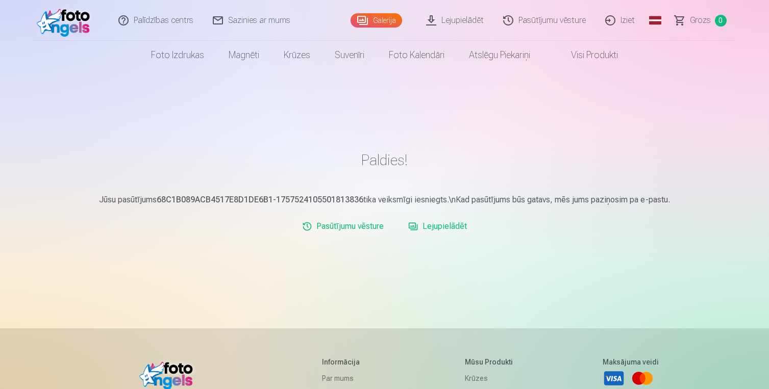
click at [585, 56] on link "Visi produkti" at bounding box center [586, 55] width 88 height 29
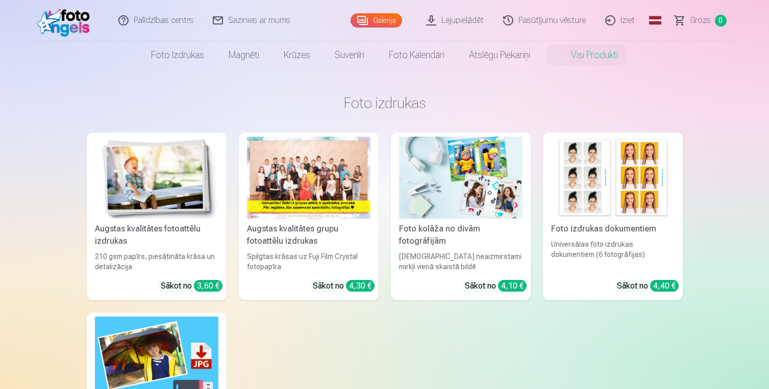
click at [313, 169] on div at bounding box center [308, 178] width 123 height 82
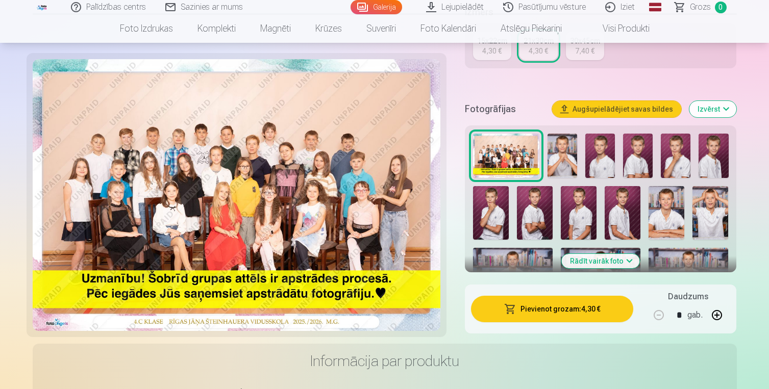
scroll to position [278, 0]
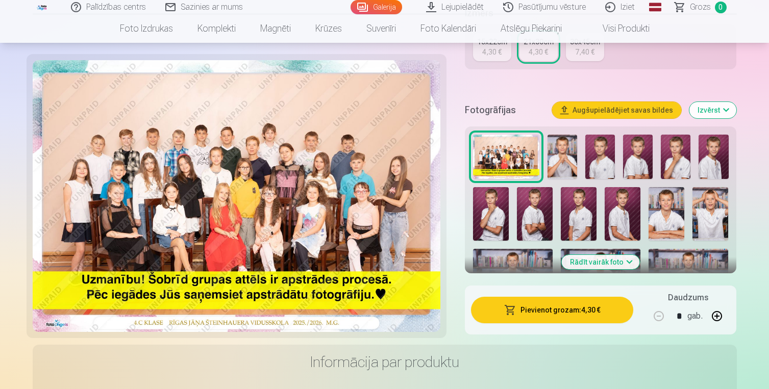
click at [613, 255] on img at bounding box center [601, 275] width 80 height 53
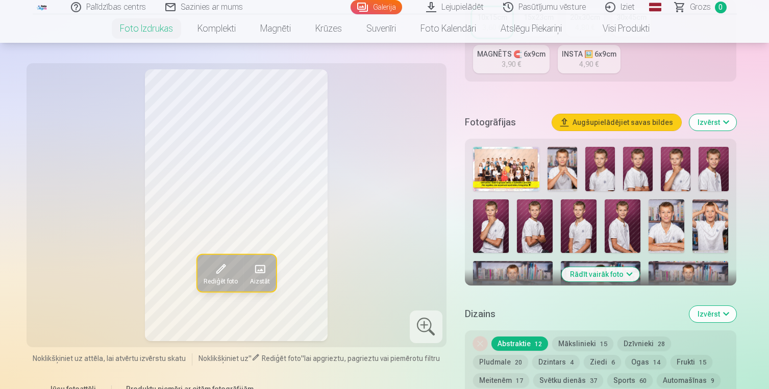
scroll to position [303, 0]
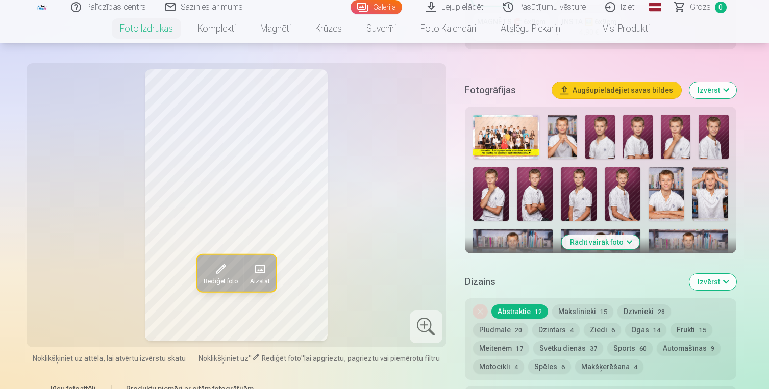
click at [638, 90] on button "Augšupielādējiet savas bildes" at bounding box center [616, 90] width 129 height 16
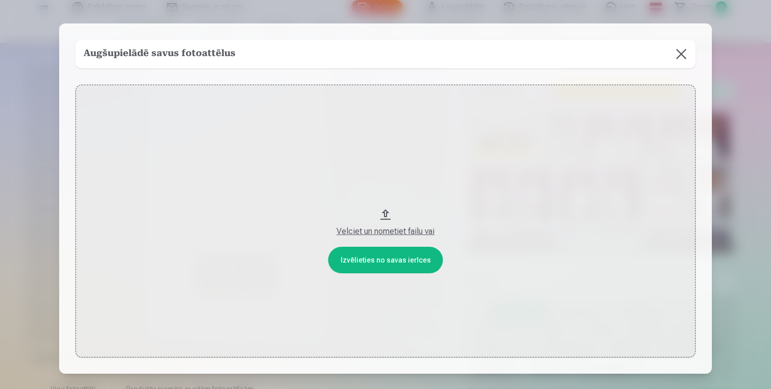
click at [678, 57] on button at bounding box center [681, 54] width 29 height 29
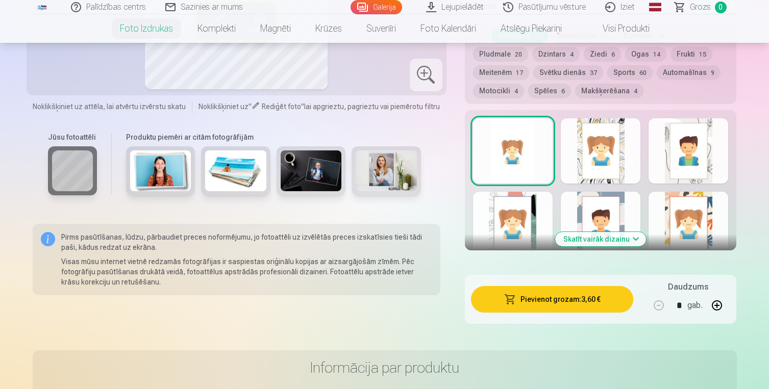
scroll to position [581, 0]
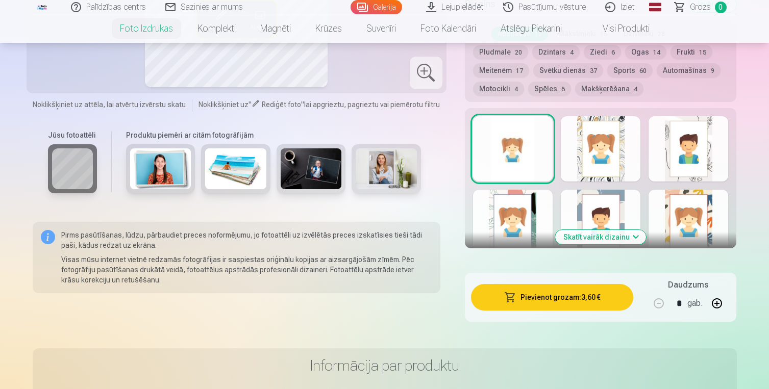
click at [600, 239] on button "Skatīt vairāk dizainu" at bounding box center [600, 237] width 91 height 14
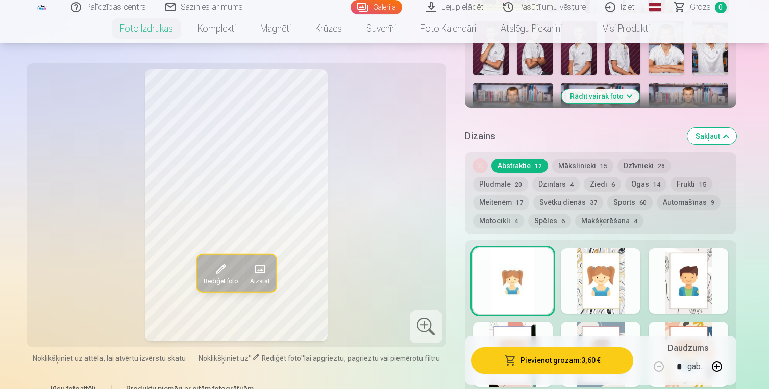
scroll to position [443, 0]
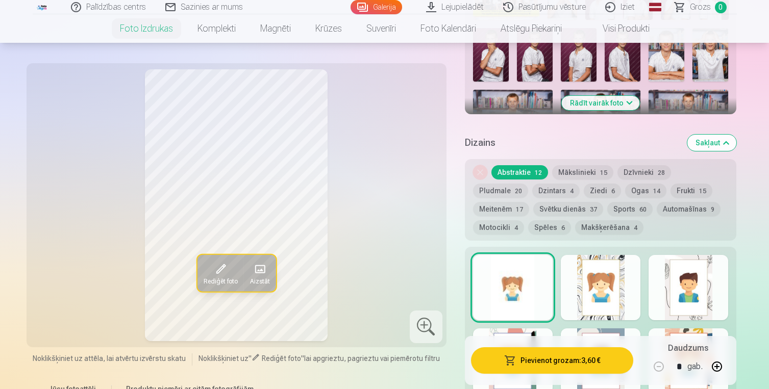
click at [462, 6] on link "Lejupielādēt" at bounding box center [455, 7] width 77 height 14
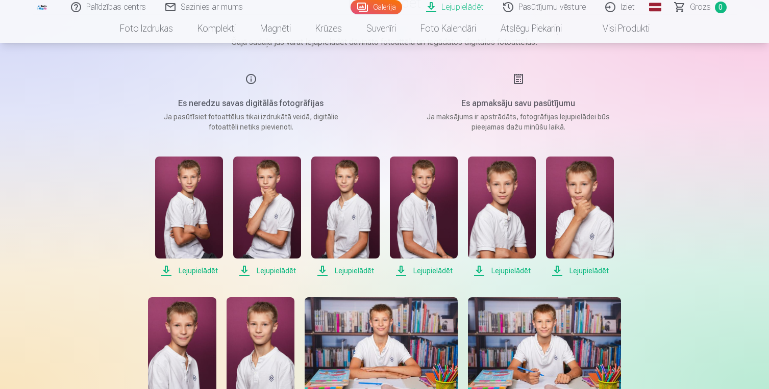
scroll to position [104, 0]
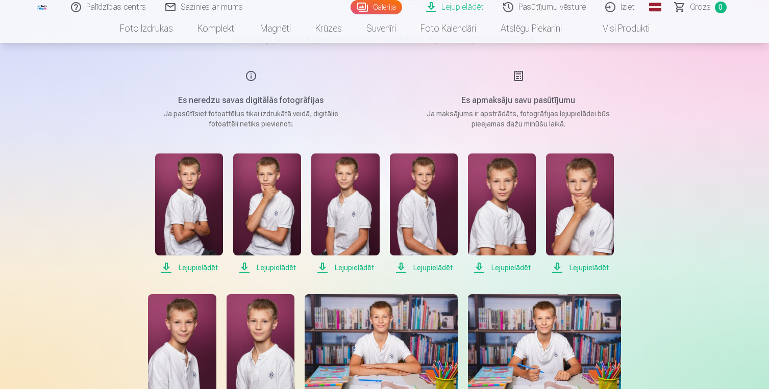
click at [199, 269] on span "Lejupielādēt" at bounding box center [189, 268] width 68 height 12
click at [272, 266] on span "Lejupielādēt" at bounding box center [267, 268] width 68 height 12
click at [356, 266] on span "Lejupielādēt" at bounding box center [345, 268] width 68 height 12
click at [426, 268] on span "Lejupielādēt" at bounding box center [424, 268] width 68 height 12
click at [493, 266] on span "Lejupielādēt" at bounding box center [502, 268] width 68 height 12
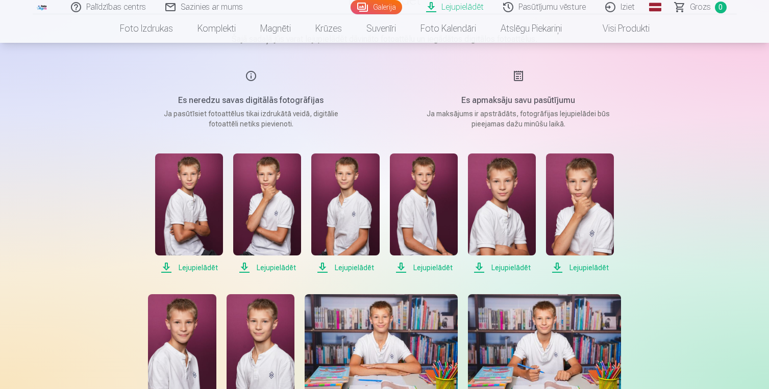
click at [574, 264] on span "Lejupielādēt" at bounding box center [580, 268] width 68 height 12
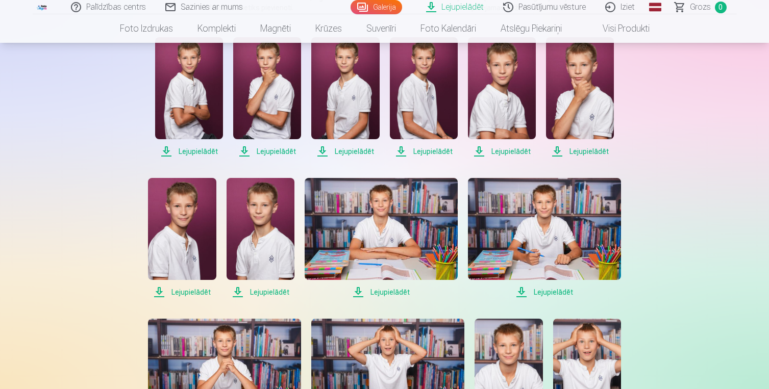
scroll to position [233, 0]
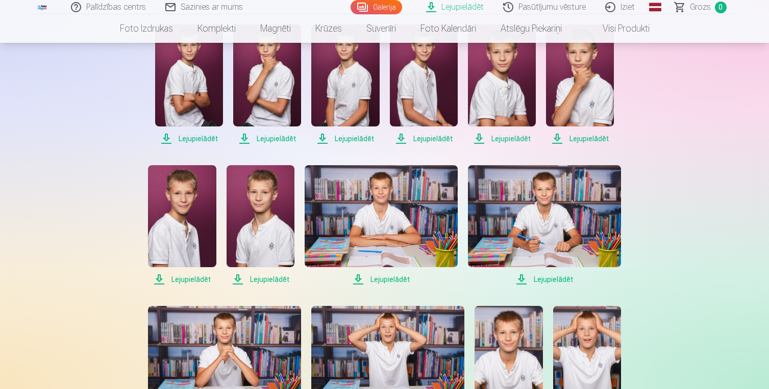
click at [206, 276] on span "Lejupielādēt" at bounding box center [182, 279] width 68 height 12
click at [264, 279] on span "Lejupielādēt" at bounding box center [260, 279] width 68 height 12
click at [393, 282] on span "Lejupielādēt" at bounding box center [380, 279] width 153 height 12
click at [542, 278] on span "Lejupielādēt" at bounding box center [544, 279] width 153 height 12
click at [541, 282] on span "Lejupielādēt" at bounding box center [544, 279] width 153 height 12
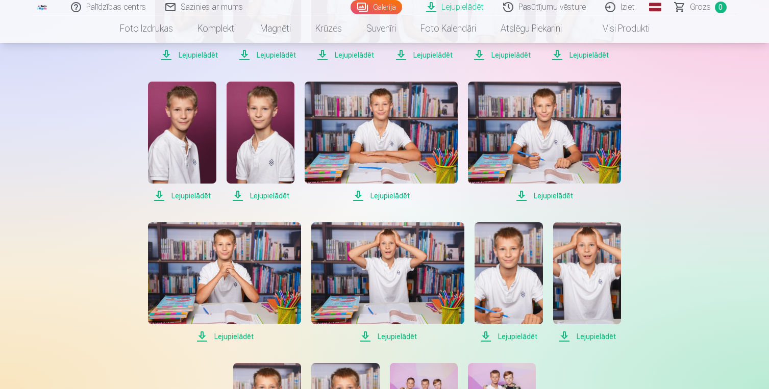
scroll to position [317, 0]
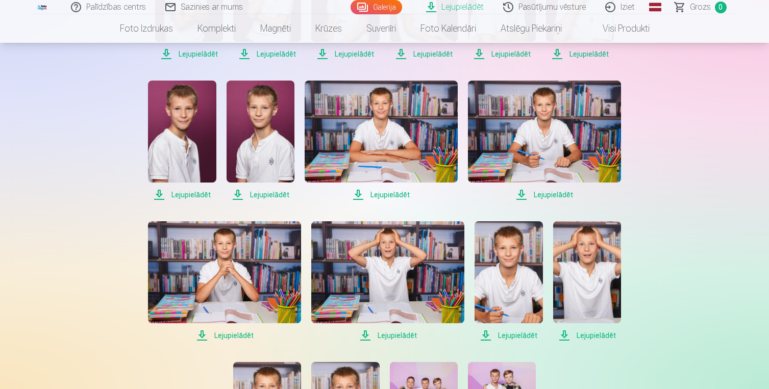
click at [242, 333] on span "Lejupielādēt" at bounding box center [224, 335] width 153 height 12
click at [391, 335] on span "Lejupielādēt" at bounding box center [387, 335] width 153 height 12
click at [523, 335] on span "Lejupielādēt" at bounding box center [508, 335] width 68 height 12
click at [596, 336] on span "Lejupielādēt" at bounding box center [587, 335] width 68 height 12
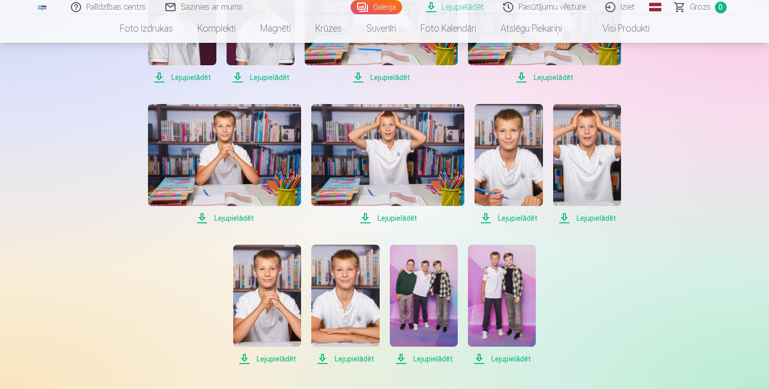
scroll to position [439, 0]
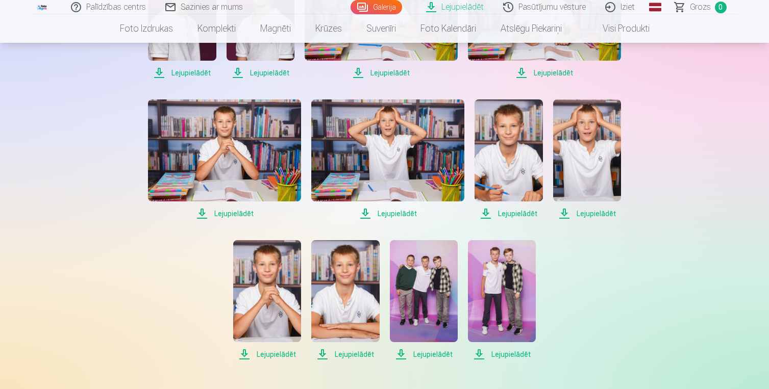
click at [268, 354] on span "Lejupielādēt" at bounding box center [267, 354] width 68 height 12
click at [354, 354] on span "Lejupielādēt" at bounding box center [345, 354] width 68 height 12
click at [438, 352] on span "Lejupielādēt" at bounding box center [424, 354] width 68 height 12
click at [511, 355] on span "Lejupielādēt" at bounding box center [502, 354] width 68 height 12
click at [631, 5] on link "Iziet" at bounding box center [620, 7] width 49 height 14
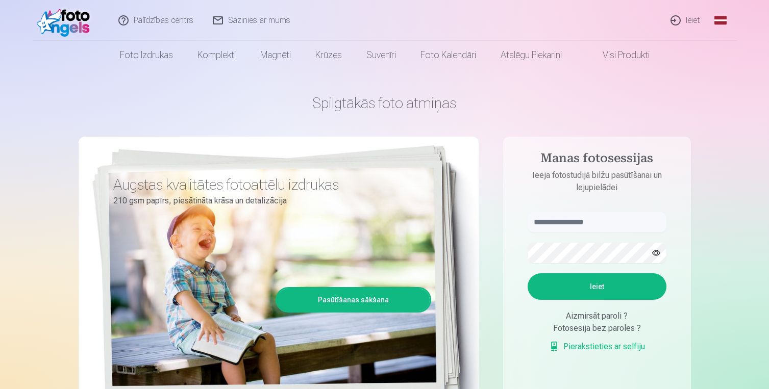
click at [692, 17] on link "Ieiet" at bounding box center [685, 20] width 49 height 41
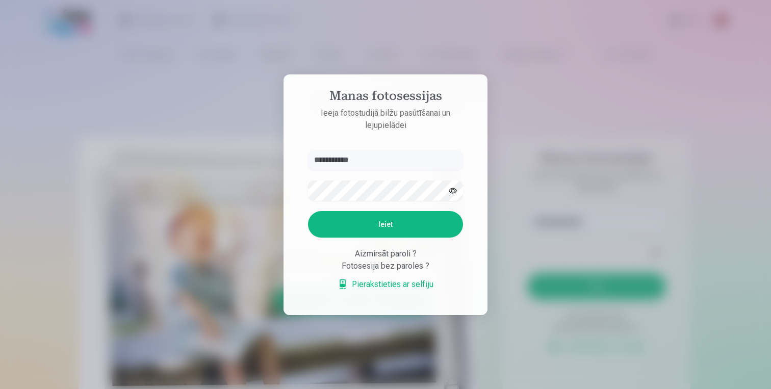
type input "**********"
click at [411, 219] on button "Ieiet" at bounding box center [385, 224] width 155 height 27
